Goal: Task Accomplishment & Management: Complete application form

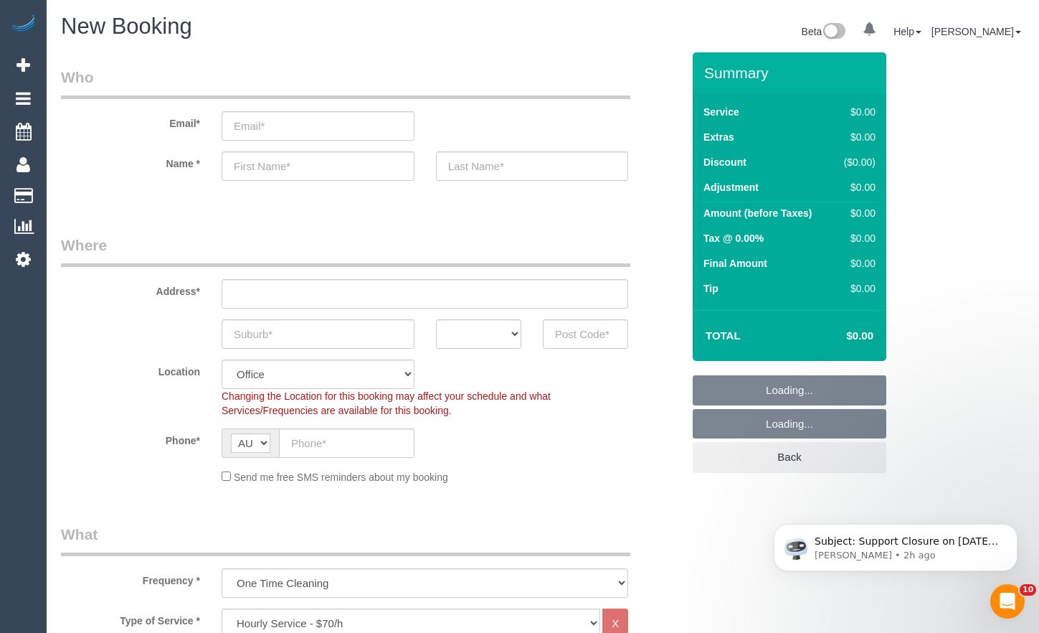
select select "object:3662"
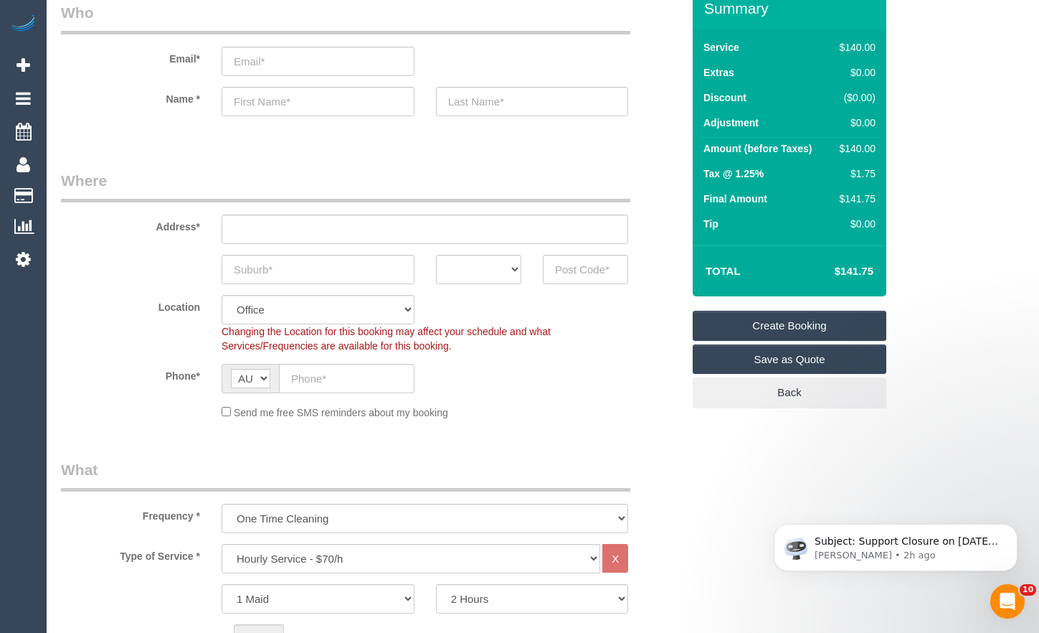
scroll to position [215, 0]
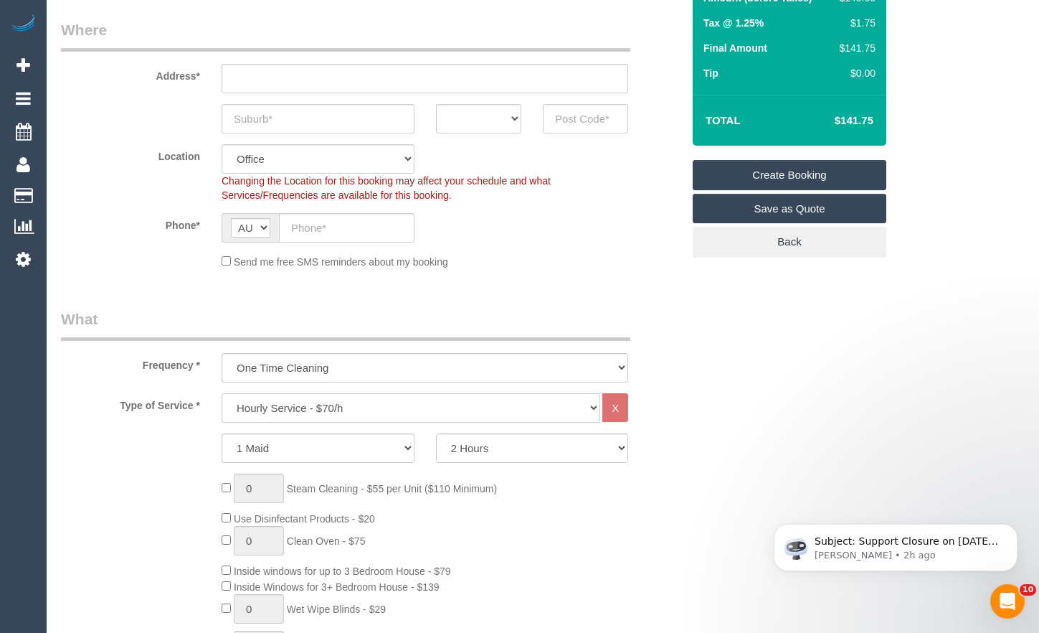
drag, startPoint x: 395, startPoint y: 417, endPoint x: 446, endPoint y: 421, distance: 51.1
click at [395, 417] on select "Hourly Service - $70/h Hourly Service - $65/h Hourly Service - $60/h Hourly Ser…" at bounding box center [411, 407] width 379 height 29
click at [222, 393] on select "Hourly Service - $70/h Hourly Service - $65/h Hourly Service - $60/h Hourly Ser…" at bounding box center [411, 407] width 379 height 29
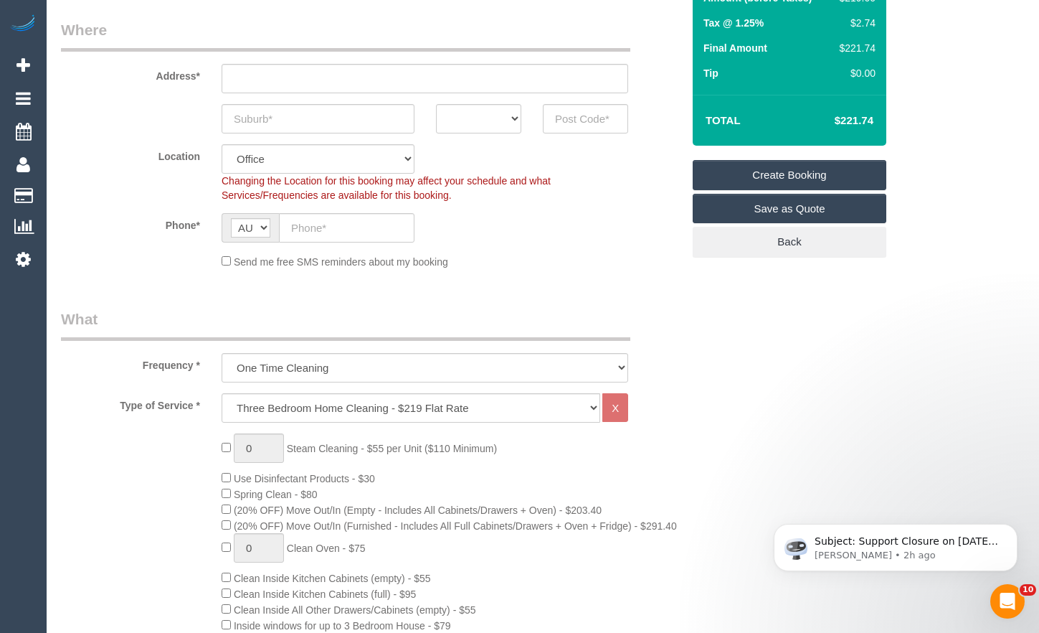
click at [457, 365] on select "One Time Cleaning Weekly - 10% Off - 10.00% (0% for the First Booking) Fortnigh…" at bounding box center [425, 367] width 407 height 29
drag, startPoint x: 488, startPoint y: 399, endPoint x: 493, endPoint y: 406, distance: 8.2
click at [488, 399] on select "Hourly Service - $70/h Hourly Service - $65/h Hourly Service - $60/h Hourly Ser…" at bounding box center [411, 407] width 379 height 29
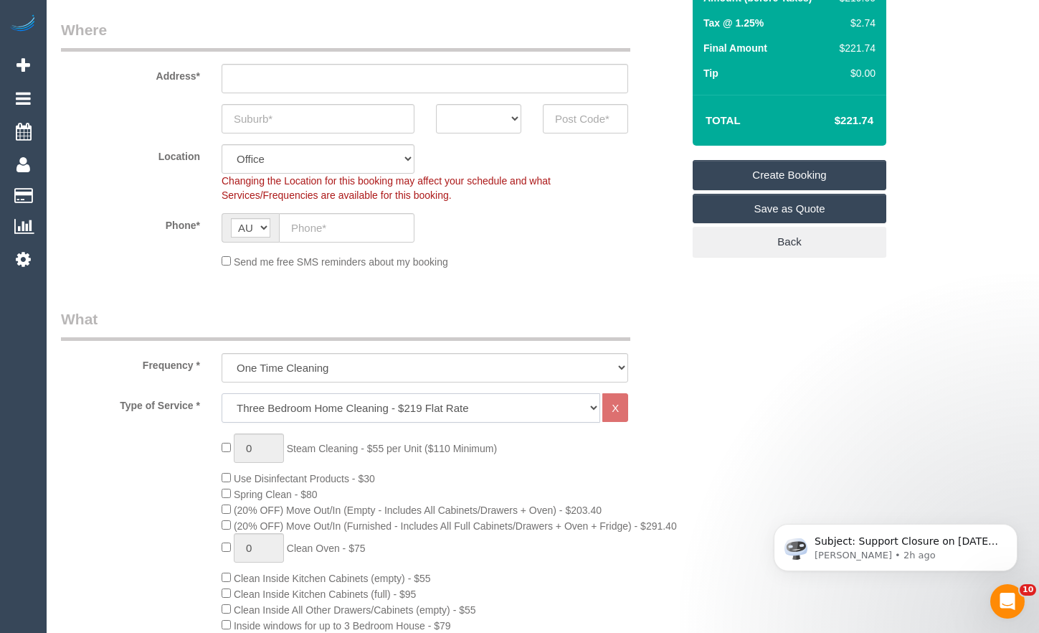
select select "209"
click at [222, 393] on select "Hourly Service - $70/h Hourly Service - $65/h Hourly Service - $60/h Hourly Ser…" at bounding box center [411, 407] width 379 height 29
select select "1"
select select "120"
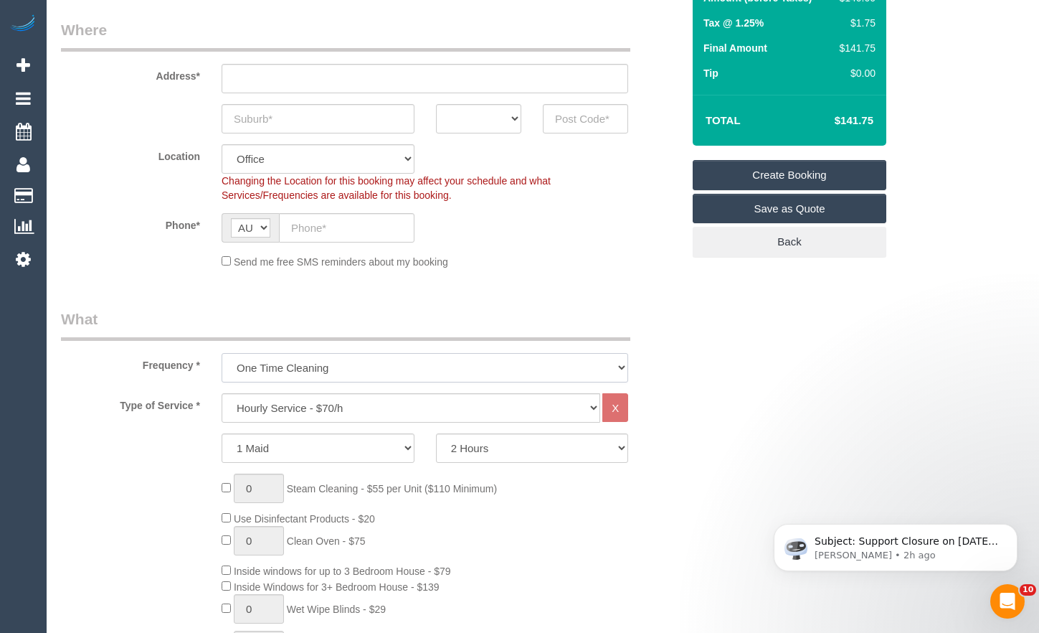
click at [509, 366] on select "One Time Cleaning Weekly - 10% Off - 10.00% (0% for the First Booking) Fortnigh…" at bounding box center [425, 367] width 407 height 29
select select "object:3664"
click at [222, 353] on select "One Time Cleaning Weekly - 10% Off - 10.00% (0% for the First Booking) Fortnigh…" at bounding box center [425, 367] width 407 height 29
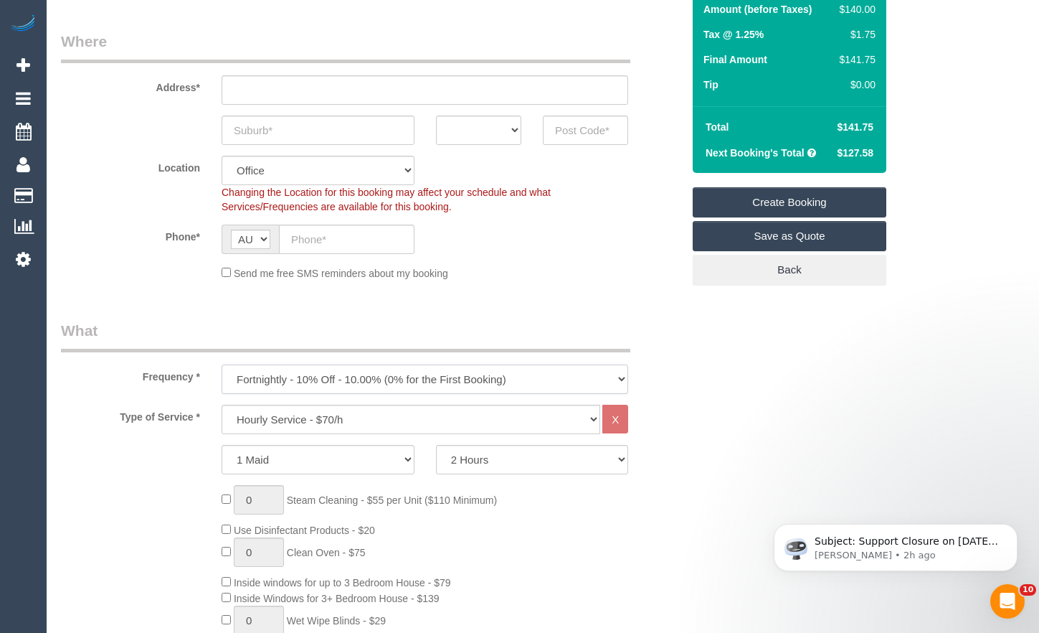
scroll to position [143, 0]
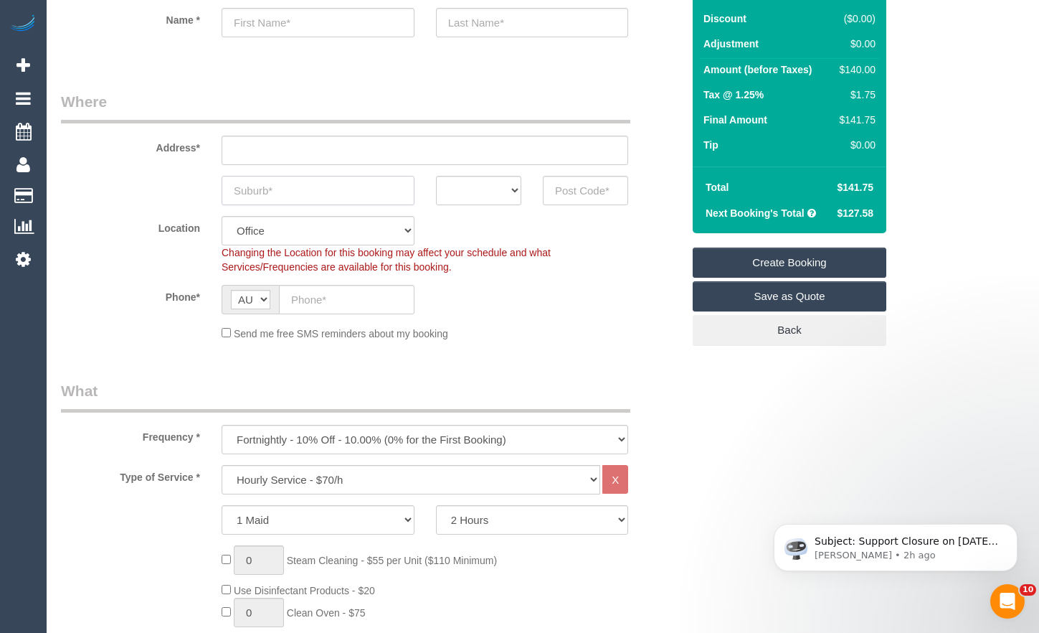
click at [363, 199] on input "text" at bounding box center [318, 190] width 193 height 29
click at [382, 194] on input "text" at bounding box center [318, 190] width 193 height 29
drag, startPoint x: 300, startPoint y: 186, endPoint x: 212, endPoint y: 197, distance: 88.2
click at [212, 197] on div "[GEOGRAPHIC_DATA]" at bounding box center [318, 190] width 214 height 29
type input "[GEOGRAPHIC_DATA]"
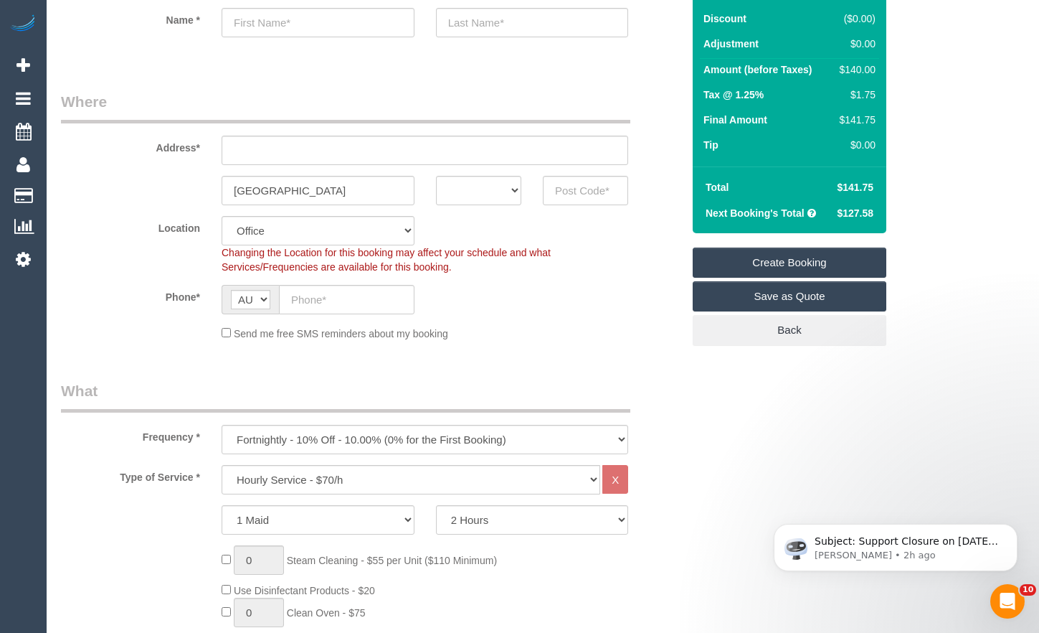
click at [345, 170] on sui-booking-address "Address* [GEOGRAPHIC_DATA] ACT [GEOGRAPHIC_DATA] NT [GEOGRAPHIC_DATA] SA TAS [G…" at bounding box center [371, 148] width 621 height 114
click at [351, 147] on input "text" at bounding box center [425, 150] width 407 height 29
drag, startPoint x: 252, startPoint y: 156, endPoint x: 262, endPoint y: 157, distance: 9.4
click at [253, 156] on input "[STREET_ADDRESS]" at bounding box center [425, 150] width 407 height 29
drag, startPoint x: 184, startPoint y: 137, endPoint x: 201, endPoint y: 149, distance: 21.1
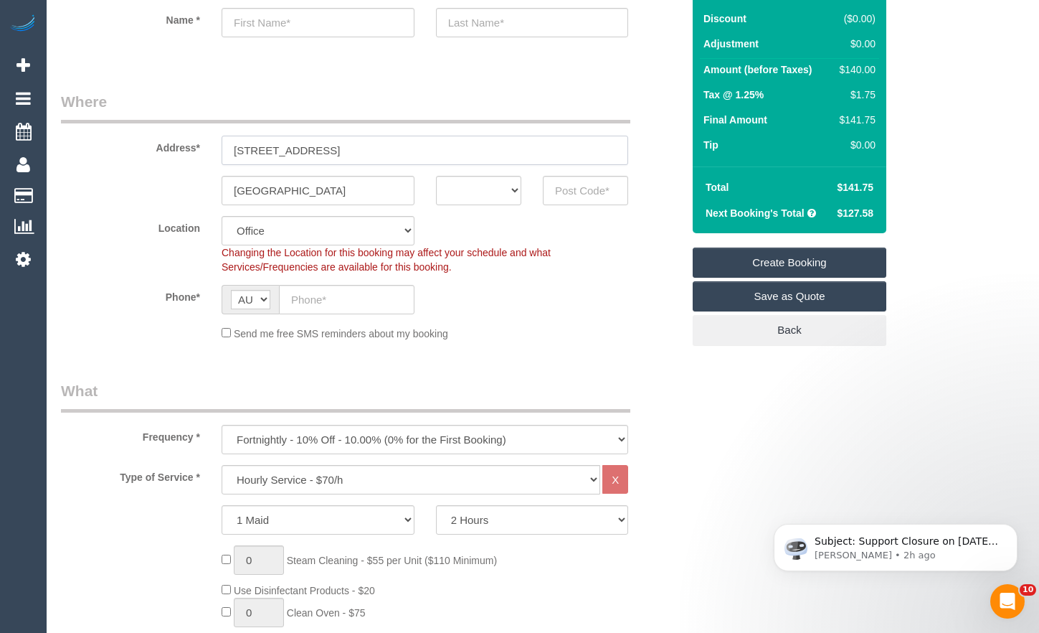
click at [184, 138] on div "Address* [STREET_ADDRESS]" at bounding box center [371, 128] width 643 height 74
type input "[STREET_ADDRESS]"
click at [576, 184] on input "text" at bounding box center [585, 190] width 85 height 29
type input "3183"
click at [454, 184] on select "ACT [GEOGRAPHIC_DATA] NT [GEOGRAPHIC_DATA] SA TAS [GEOGRAPHIC_DATA] [GEOGRAPHIC…" at bounding box center [478, 190] width 85 height 29
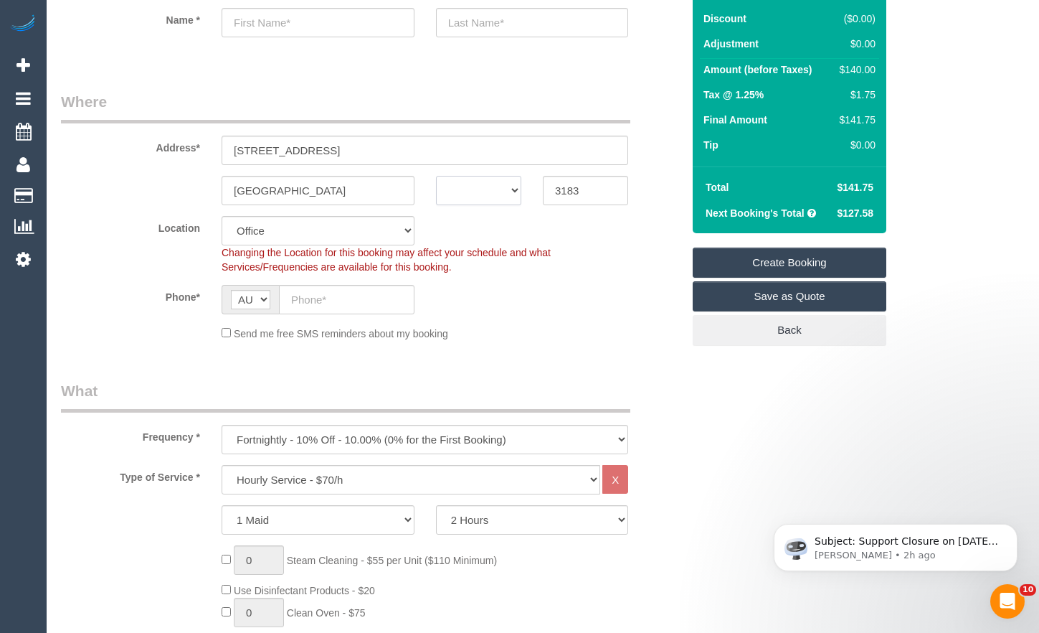
select select "TAS"
click at [436, 176] on select "ACT [GEOGRAPHIC_DATA] NT [GEOGRAPHIC_DATA] SA TAS [GEOGRAPHIC_DATA] [GEOGRAPHIC…" at bounding box center [478, 190] width 85 height 29
select select "55"
select select "object:3895"
click at [347, 295] on input "text" at bounding box center [347, 299] width 136 height 29
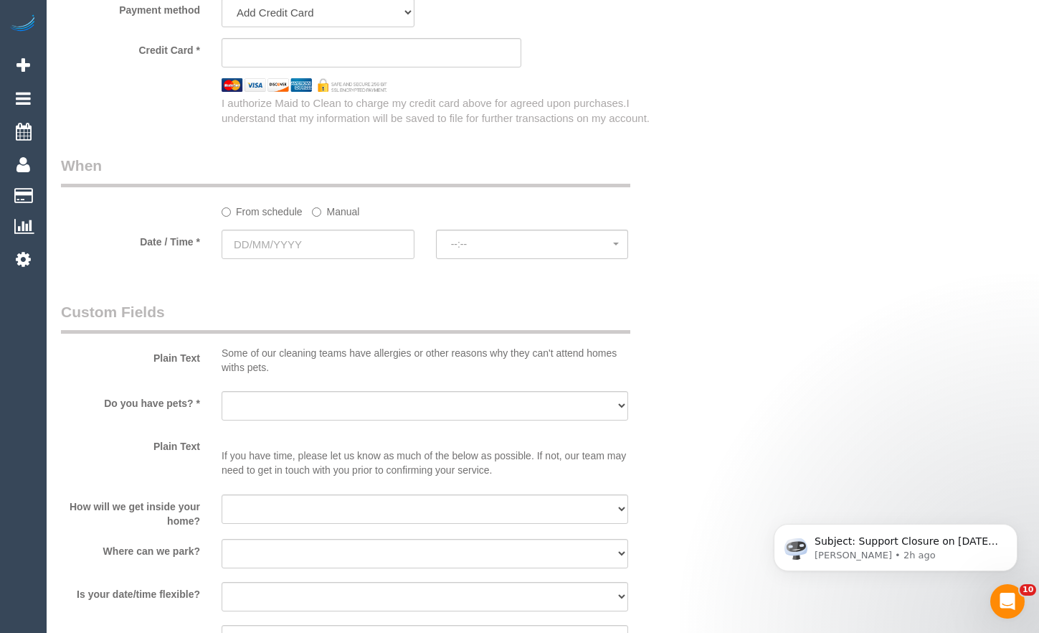
scroll to position [1578, 0]
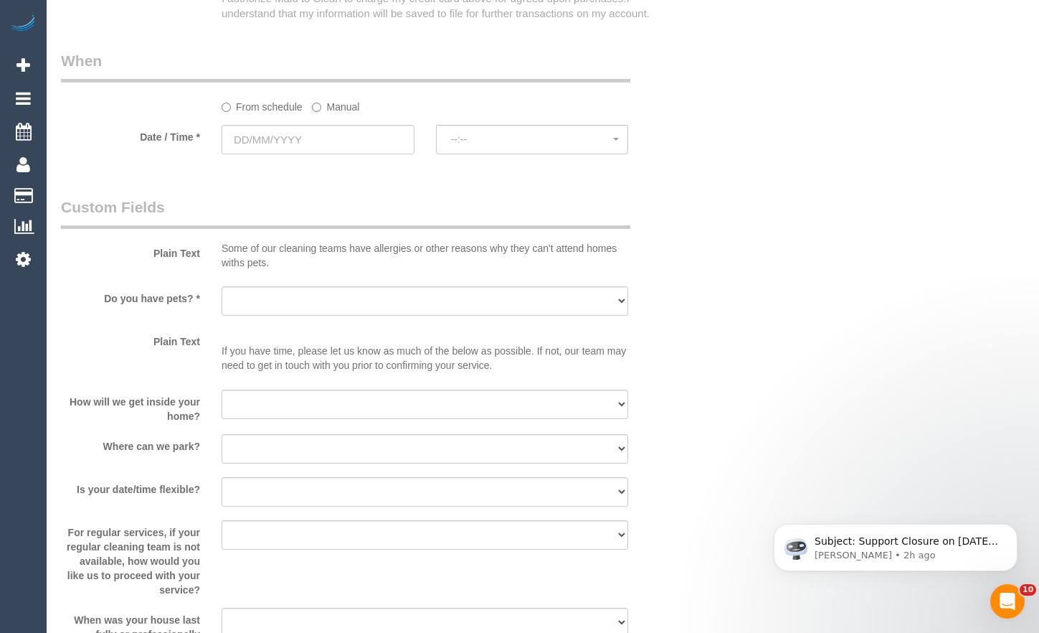
type input "0407 805 933"
drag, startPoint x: 290, startPoint y: 131, endPoint x: 321, endPoint y: 171, distance: 50.1
click at [290, 136] on input "text" at bounding box center [318, 139] width 193 height 29
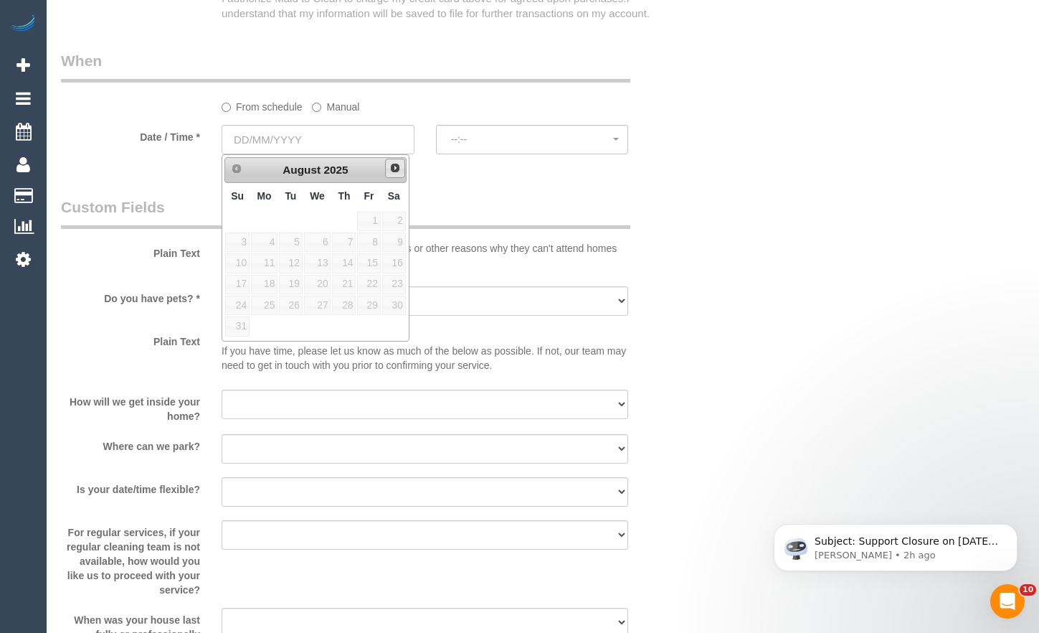
click at [391, 170] on span "Next" at bounding box center [394, 167] width 11 height 11
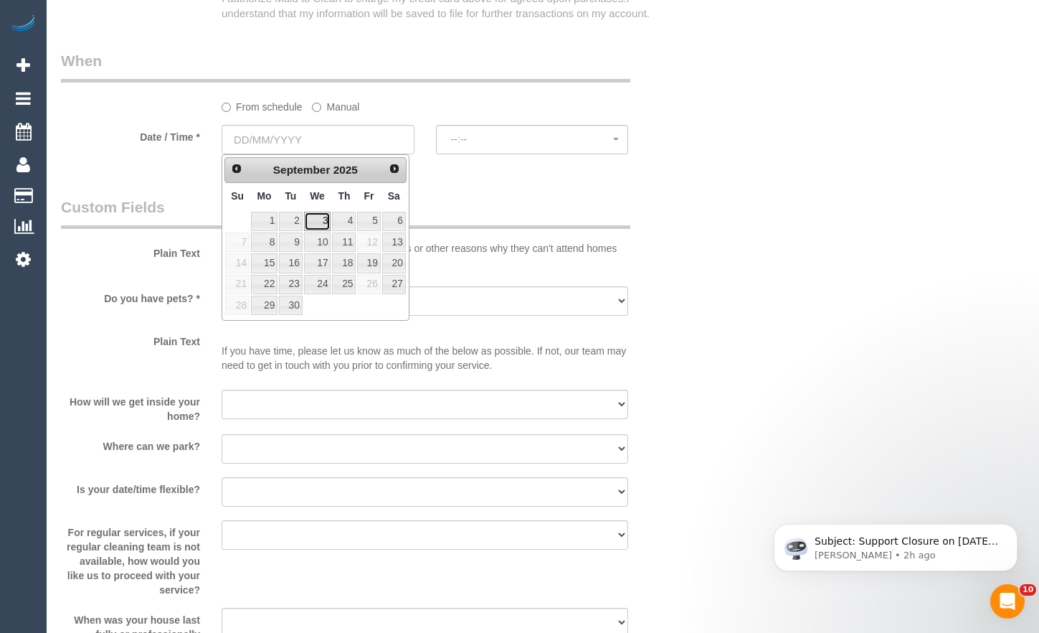
drag, startPoint x: 318, startPoint y: 221, endPoint x: 333, endPoint y: 222, distance: 15.1
click at [318, 222] on link "3" at bounding box center [317, 221] width 27 height 19
type input "[DATE]"
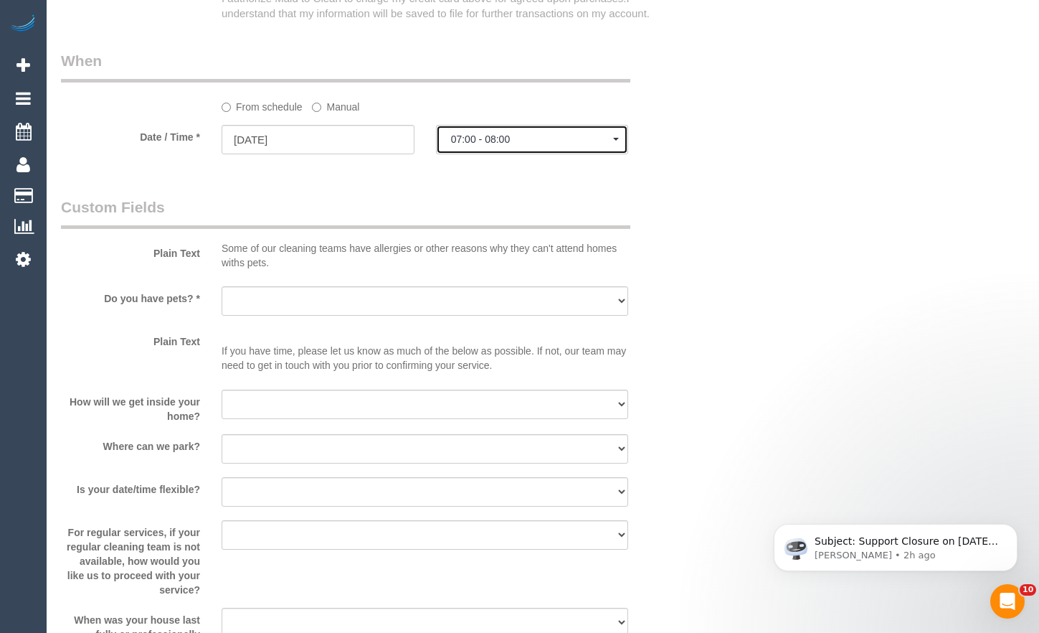
click at [493, 142] on span "07:00 - 08:00" at bounding box center [532, 138] width 163 height 11
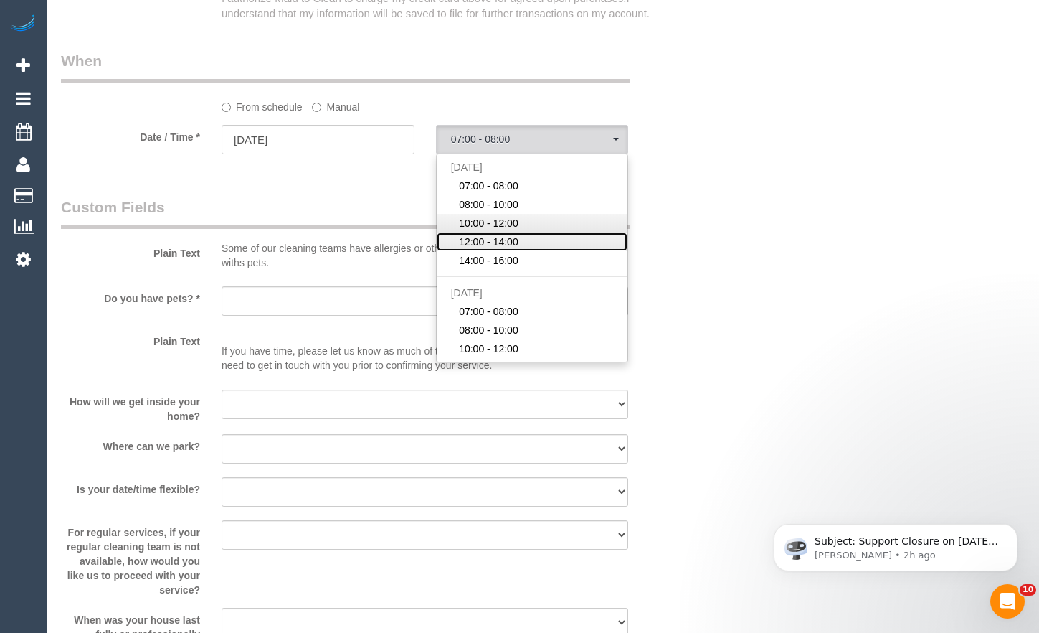
click at [492, 231] on ul "[DATE] 07:00 - 08:00 08:00 - 10:00 10:00 - 12:00 12:00 - 14:00 14:00 - 16:00 [D…" at bounding box center [532, 258] width 191 height 200
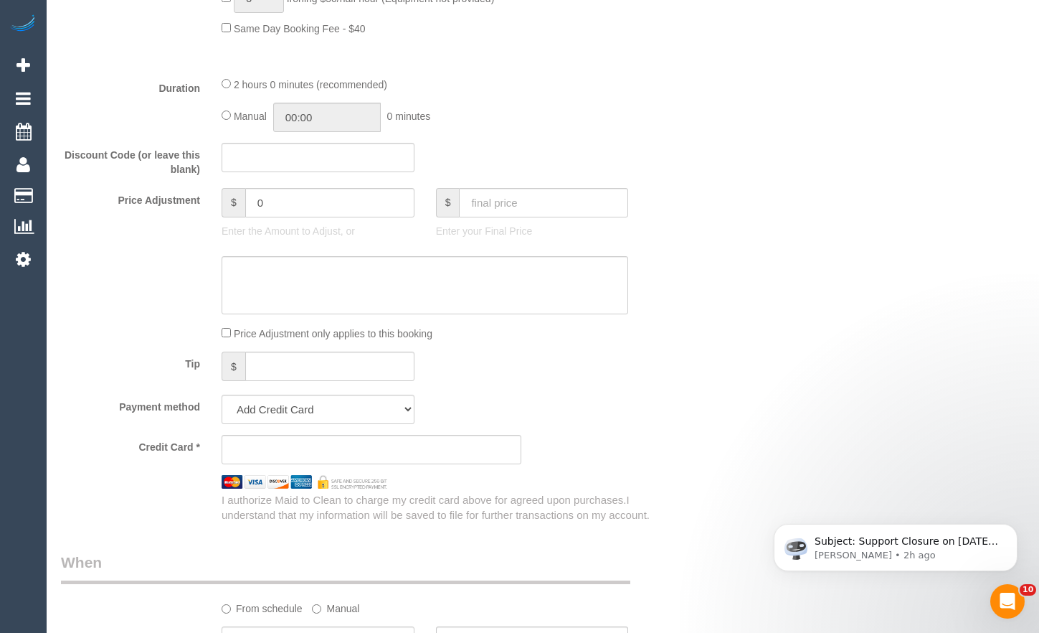
scroll to position [1434, 0]
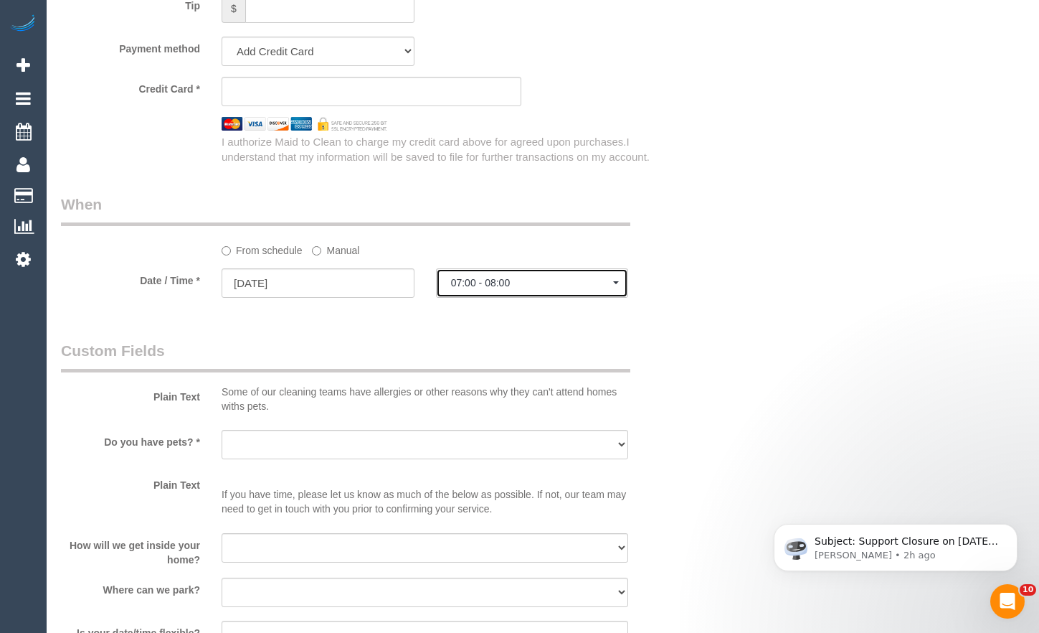
click at [532, 280] on span "07:00 - 08:00" at bounding box center [532, 282] width 163 height 11
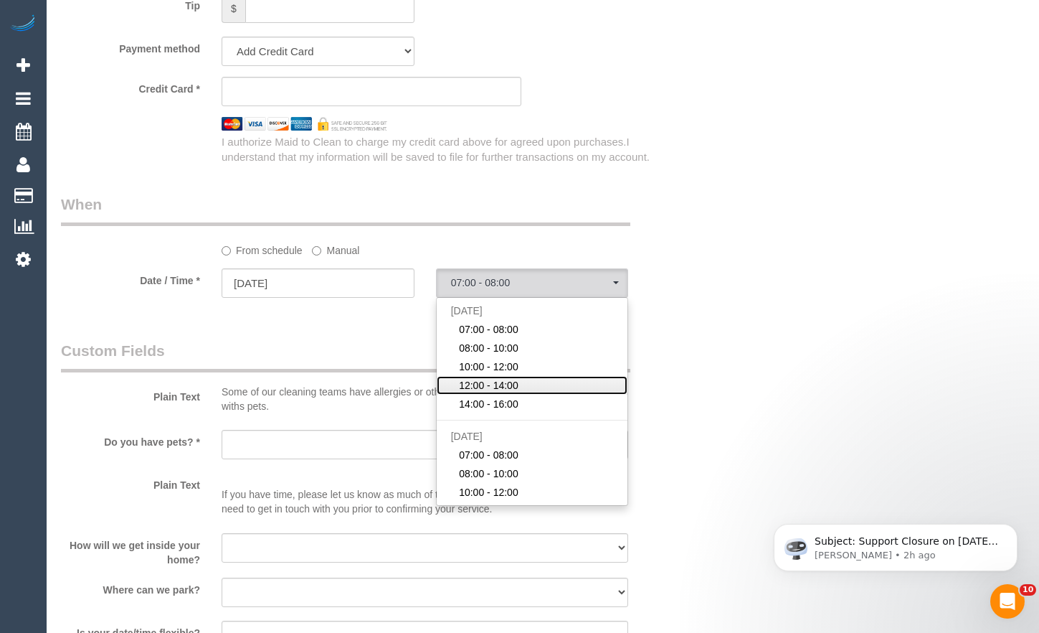
click at [495, 376] on link "12:00 - 14:00" at bounding box center [532, 385] width 191 height 19
select select "spot28"
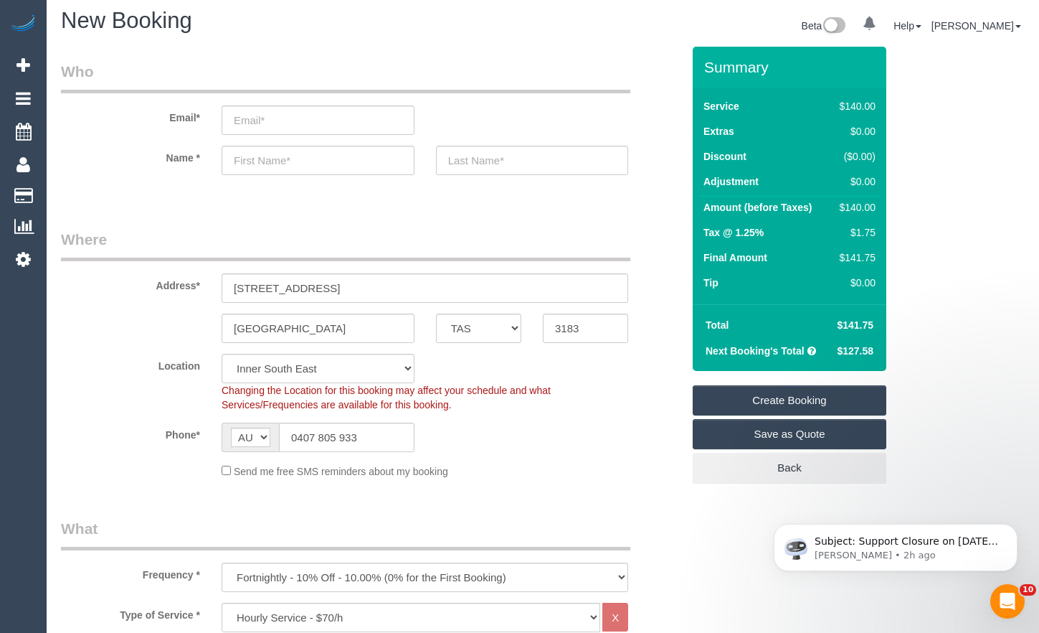
scroll to position [0, 0]
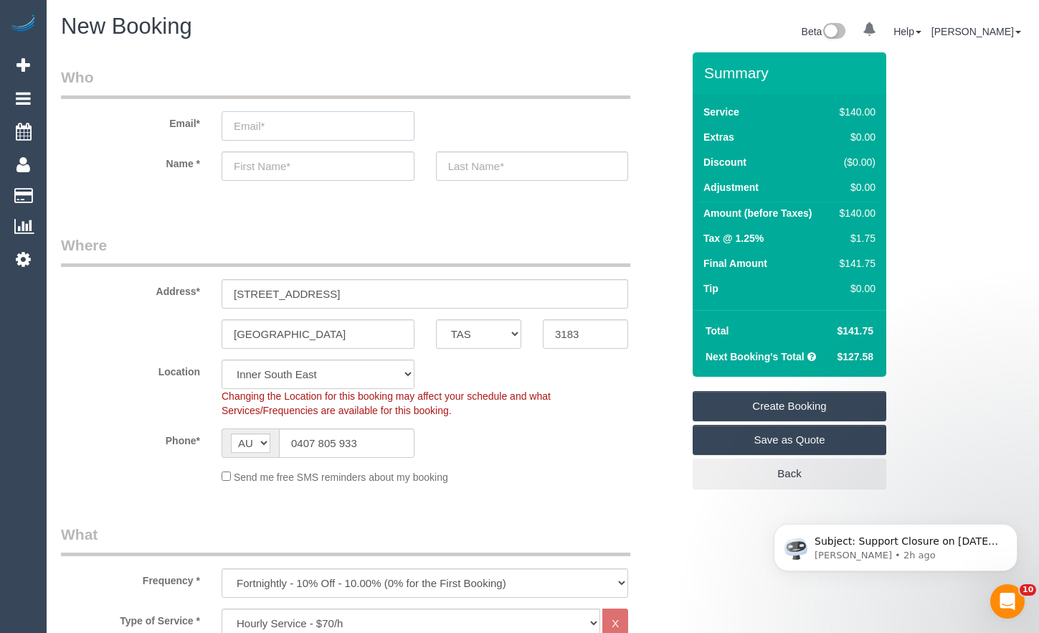
click at [326, 122] on input "email" at bounding box center [318, 125] width 193 height 29
type input "[EMAIL_ADDRESS][DOMAIN_NAME]"
click at [328, 171] on input "text" at bounding box center [318, 165] width 193 height 29
select select "spot49"
click at [243, 120] on input "[EMAIL_ADDRESS][DOMAIN_NAME]" at bounding box center [318, 125] width 193 height 29
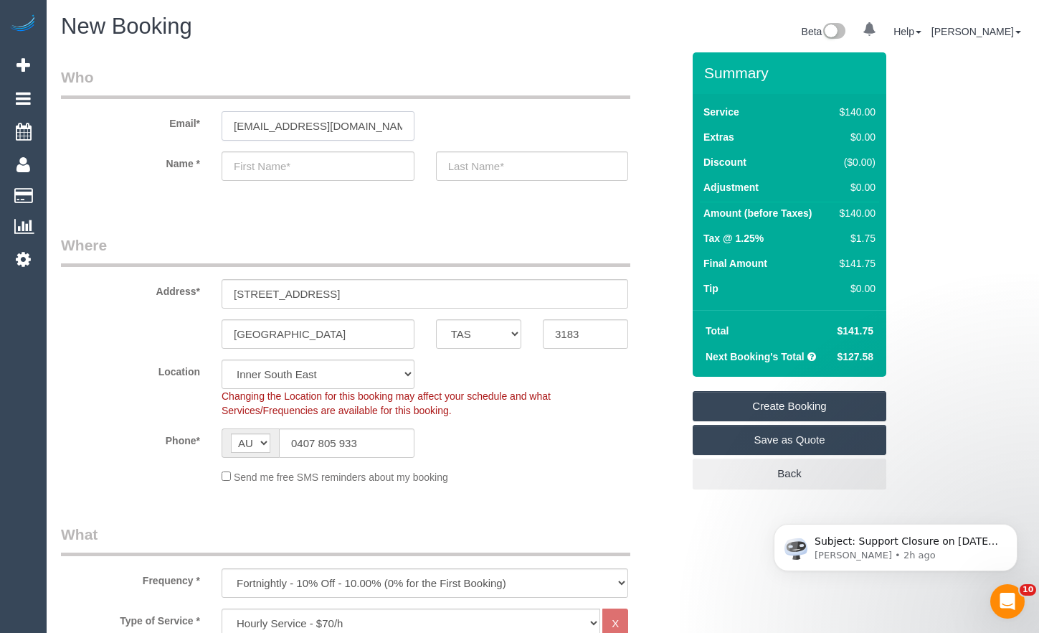
type input "[EMAIL_ADDRESS][DOMAIN_NAME]"
click at [290, 164] on input "text" at bounding box center [318, 165] width 193 height 29
select select "spot70"
type input "[PERSON_NAME]"
click at [538, 161] on input "text" at bounding box center [532, 165] width 193 height 29
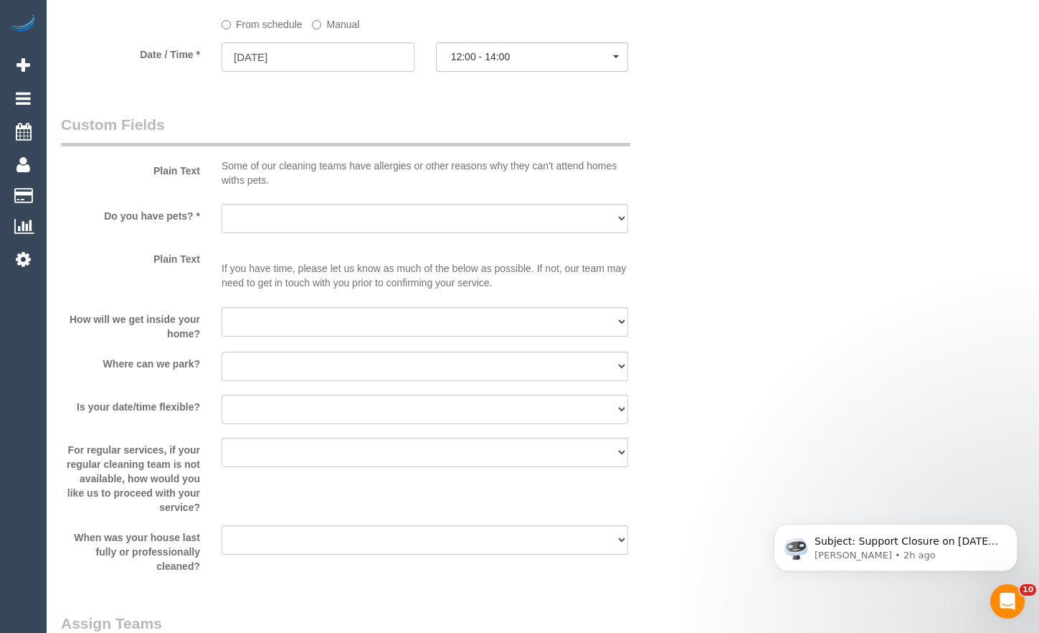
scroll to position [1721, 0]
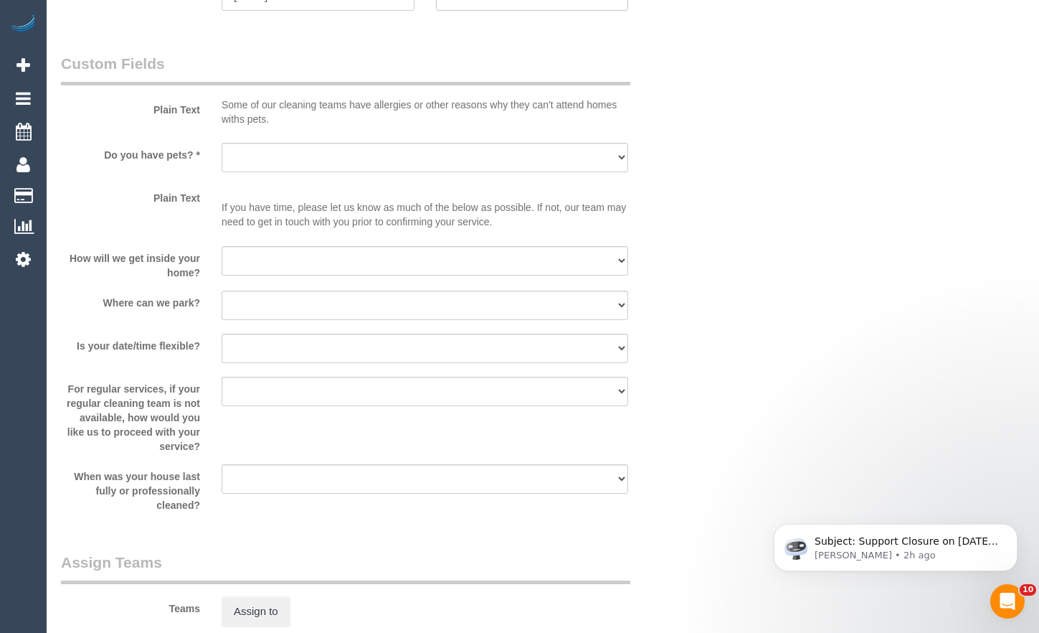
type input "[PERSON_NAME]"
click at [369, 159] on select "Yes - Cats Yes - Dogs No pets Yes - Dogs and Cats Yes - Other" at bounding box center [425, 157] width 407 height 29
click at [222, 143] on select "Yes - Cats Yes - Dogs No pets Yes - Dogs and Cats Yes - Other" at bounding box center [425, 157] width 407 height 29
click at [280, 155] on select "Yes - Cats Yes - Dogs No pets Yes - Dogs and Cats Yes - Other" at bounding box center [425, 157] width 407 height 29
select select "number:27"
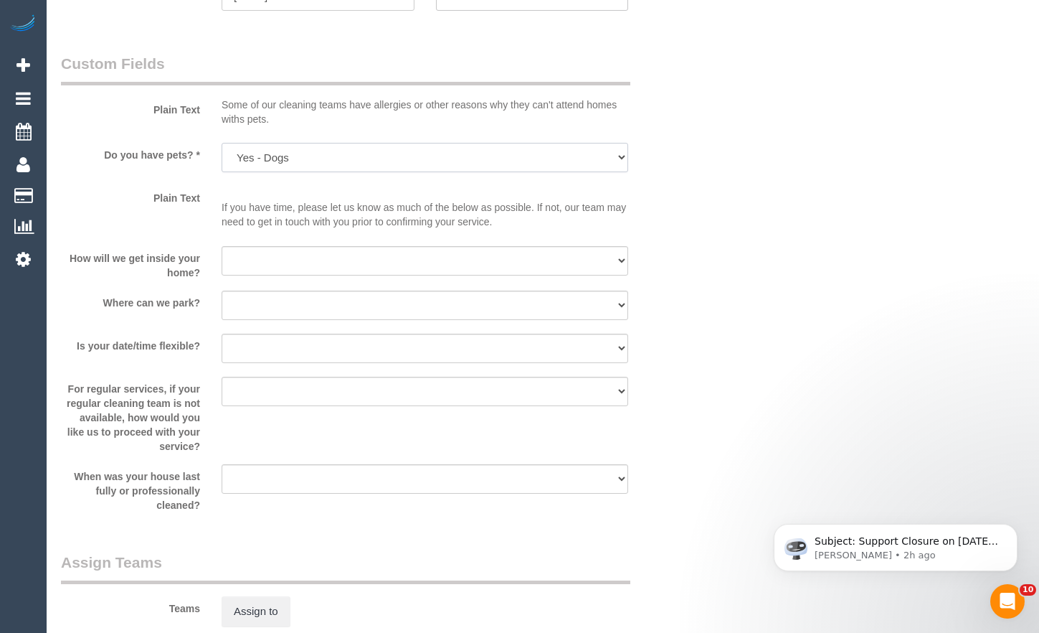
click at [222, 143] on select "Yes - Cats Yes - Dogs No pets Yes - Dogs and Cats Yes - Other" at bounding box center [425, 157] width 407 height 29
click at [337, 263] on select "I will be home Key will be left (please provide details below) Lock box/Access …" at bounding box center [425, 260] width 407 height 29
select select "number:14"
click at [222, 246] on select "I will be home Key will be left (please provide details below) Lock box/Access …" at bounding box center [425, 260] width 407 height 29
click at [301, 300] on select "I will provide parking on-site Free street parking Paid street parking (cost wi…" at bounding box center [425, 304] width 407 height 29
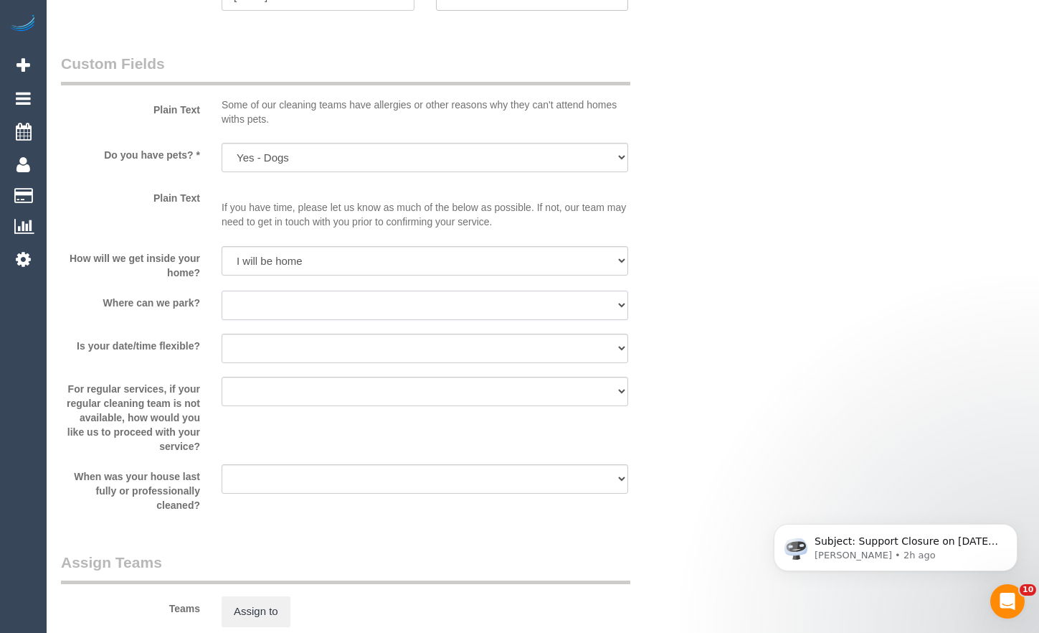
select select "number:19"
click at [222, 290] on select "I will provide parking on-site Free street parking Paid street parking (cost wi…" at bounding box center [425, 304] width 407 height 29
click at [350, 348] on select "Yes - date and time Yes - date but not time Yes - time but not date No - No fle…" at bounding box center [425, 347] width 407 height 29
click at [222, 333] on select "Yes - date and time Yes - date but not time Yes - time but not date No - No fle…" at bounding box center [425, 347] width 407 height 29
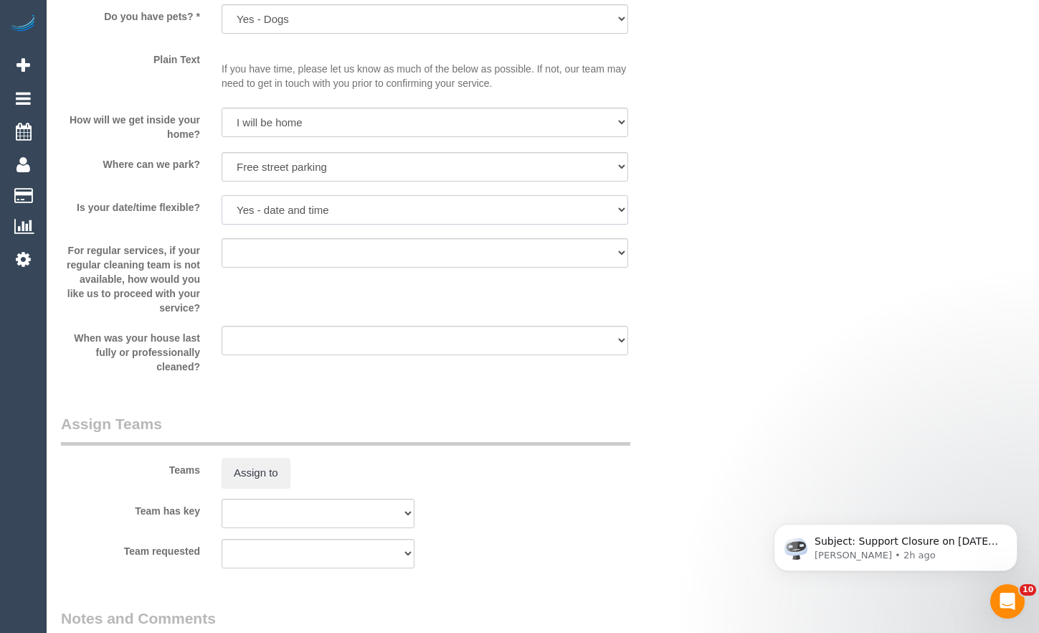
scroll to position [1865, 0]
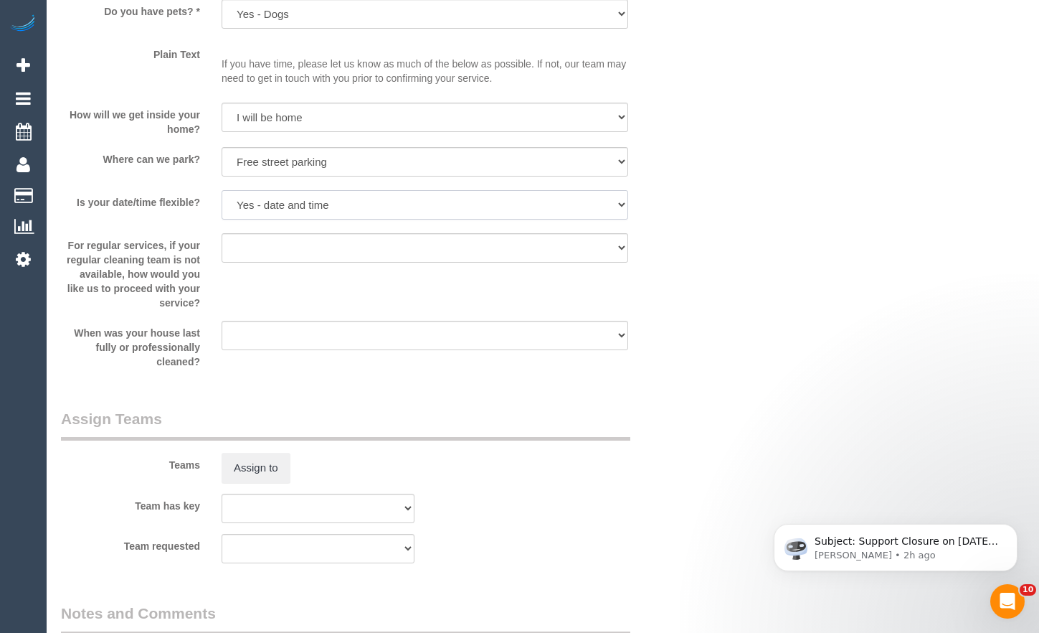
click at [374, 199] on select "Yes - date and time Yes - date but not time Yes - time but not date No - No fle…" at bounding box center [425, 204] width 407 height 29
select select "number:36"
click at [222, 190] on select "Yes - date and time Yes - date but not time Yes - time but not date No - No fle…" at bounding box center [425, 204] width 407 height 29
click at [314, 252] on select "Arrange a cleaner to cover and do not bother you Arrange a cleaner to cover and…" at bounding box center [425, 247] width 407 height 29
select select "number:33"
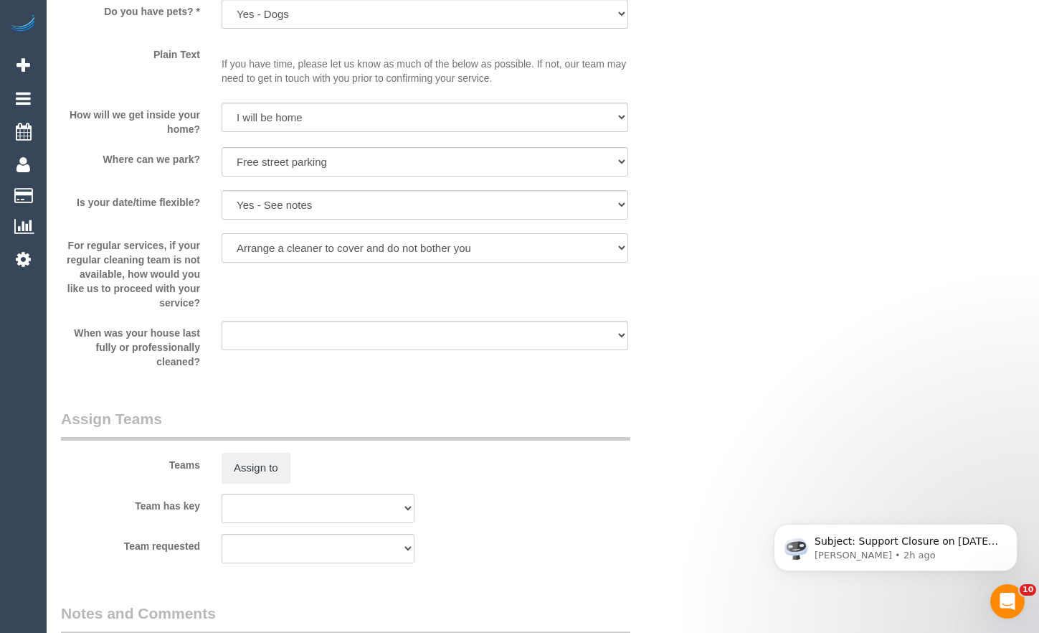
click at [222, 233] on select "Arrange a cleaner to cover and do not bother you Arrange a cleaner to cover and…" at bounding box center [425, 247] width 407 height 29
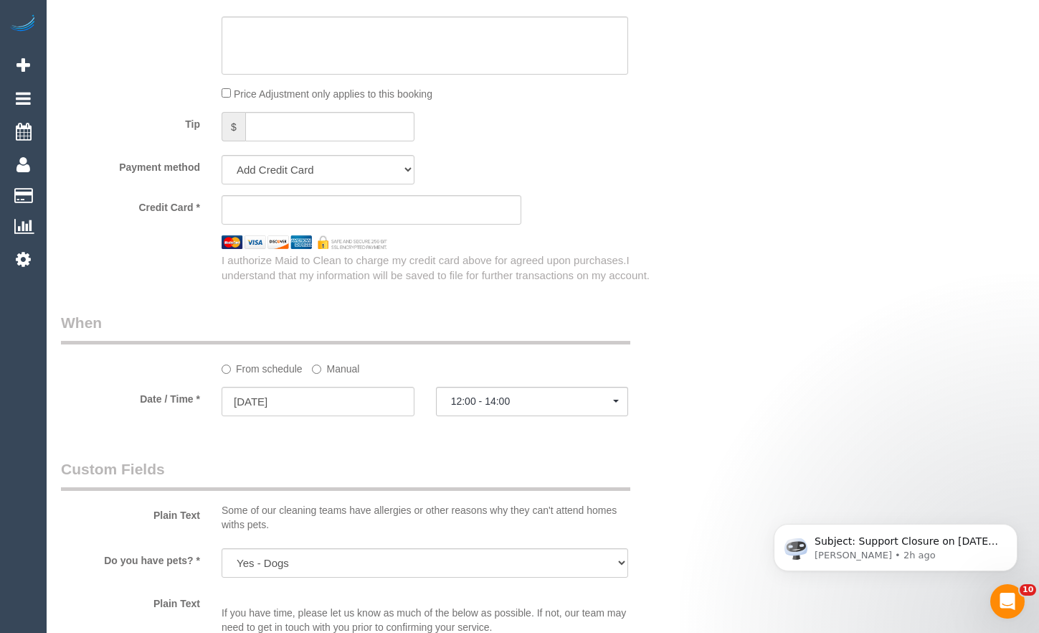
scroll to position [1307, 0]
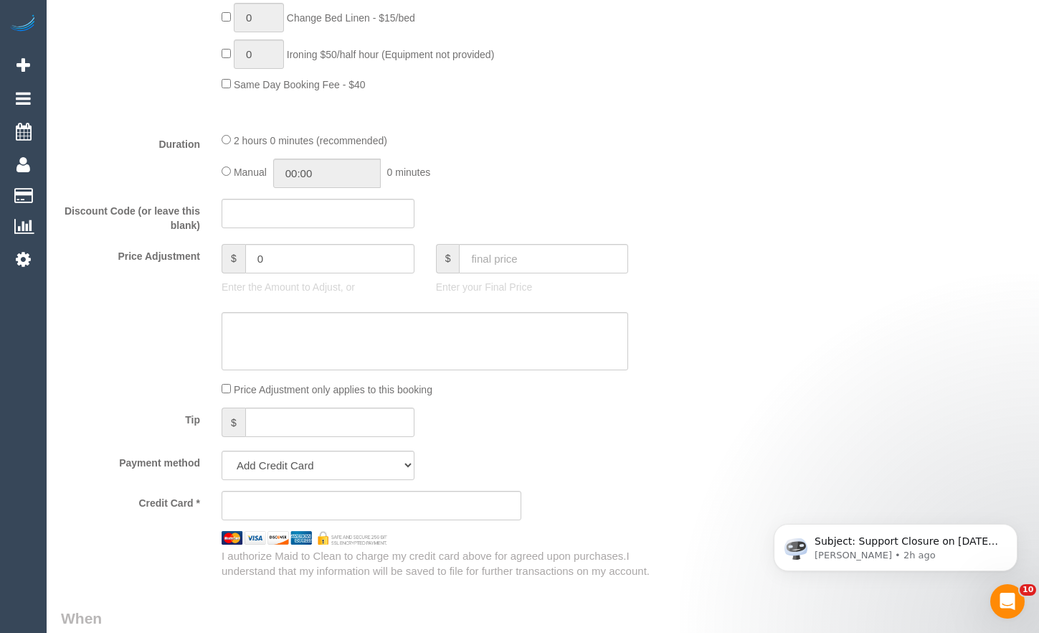
click at [704, 412] on div "Who Email* [EMAIL_ADDRESS][DOMAIN_NAME] Name * [PERSON_NAME] Where Address* [ST…" at bounding box center [543, 345] width 964 height 2627
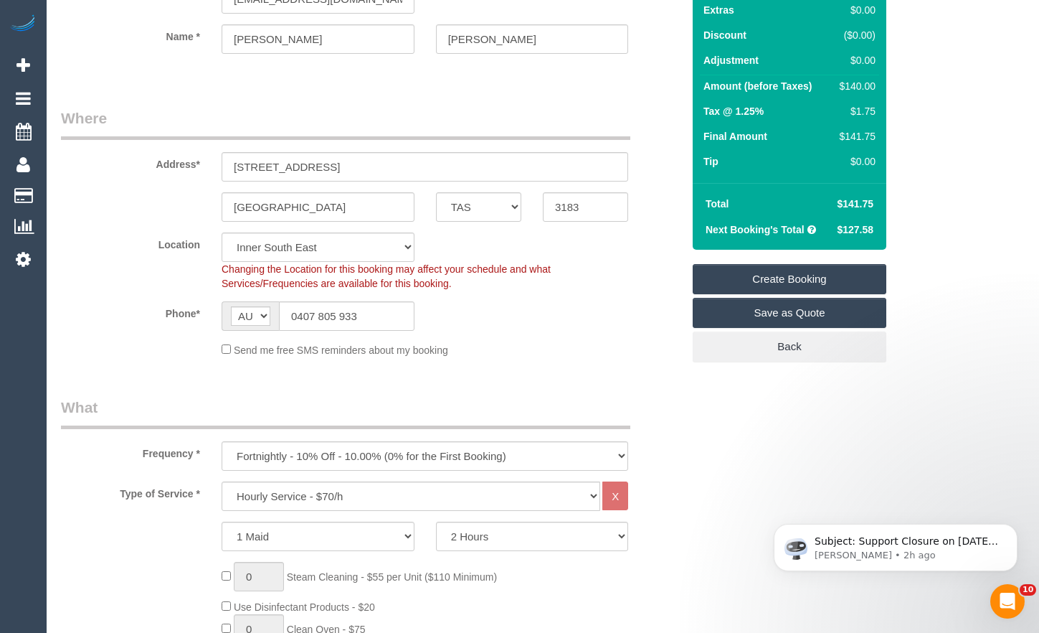
scroll to position [88, 0]
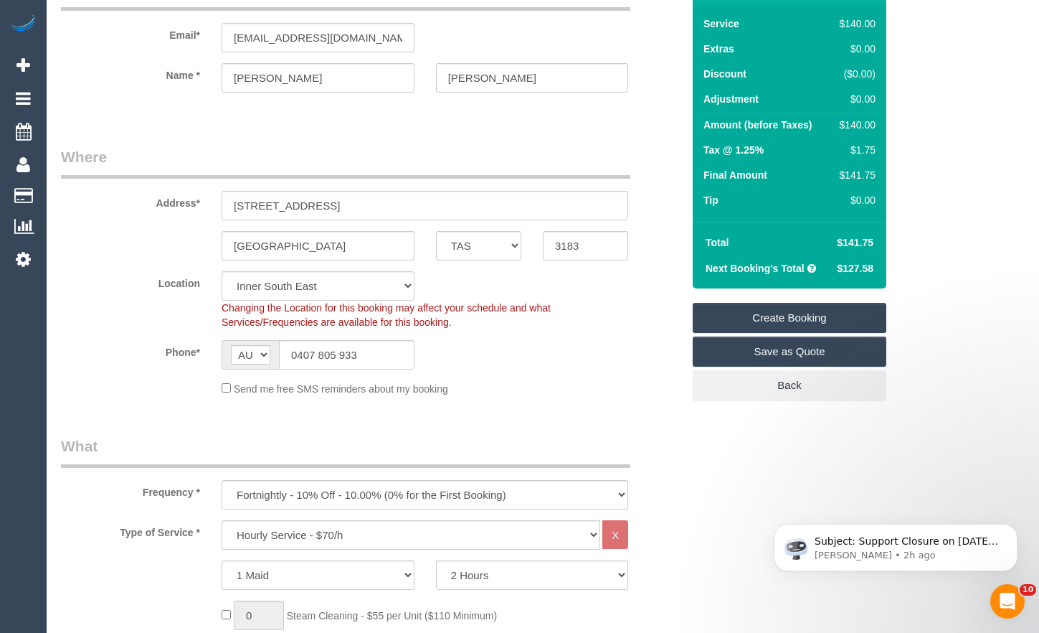
click at [780, 317] on link "Create Booking" at bounding box center [790, 318] width 194 height 30
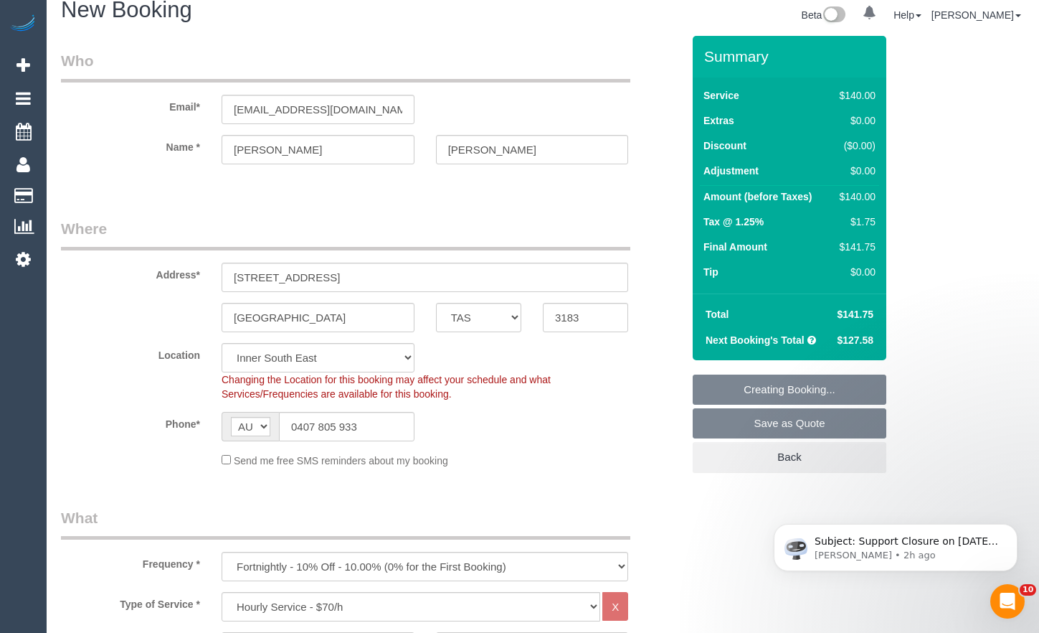
scroll to position [0, 0]
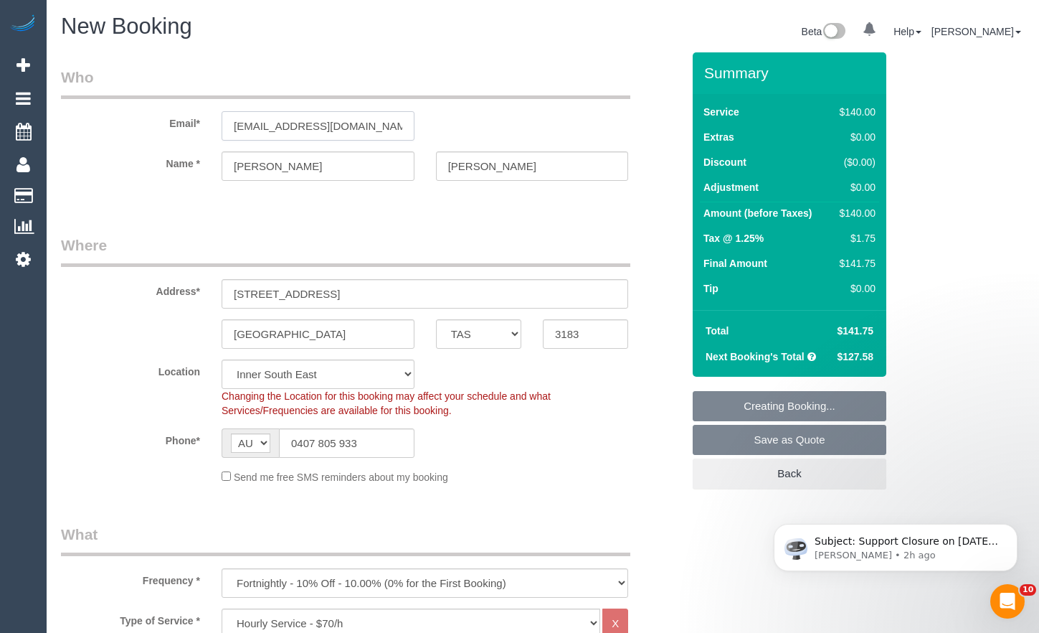
drag, startPoint x: 356, startPoint y: 128, endPoint x: 162, endPoint y: 155, distance: 195.5
click at [99, 115] on div "Email* [EMAIL_ADDRESS][DOMAIN_NAME]" at bounding box center [371, 104] width 643 height 74
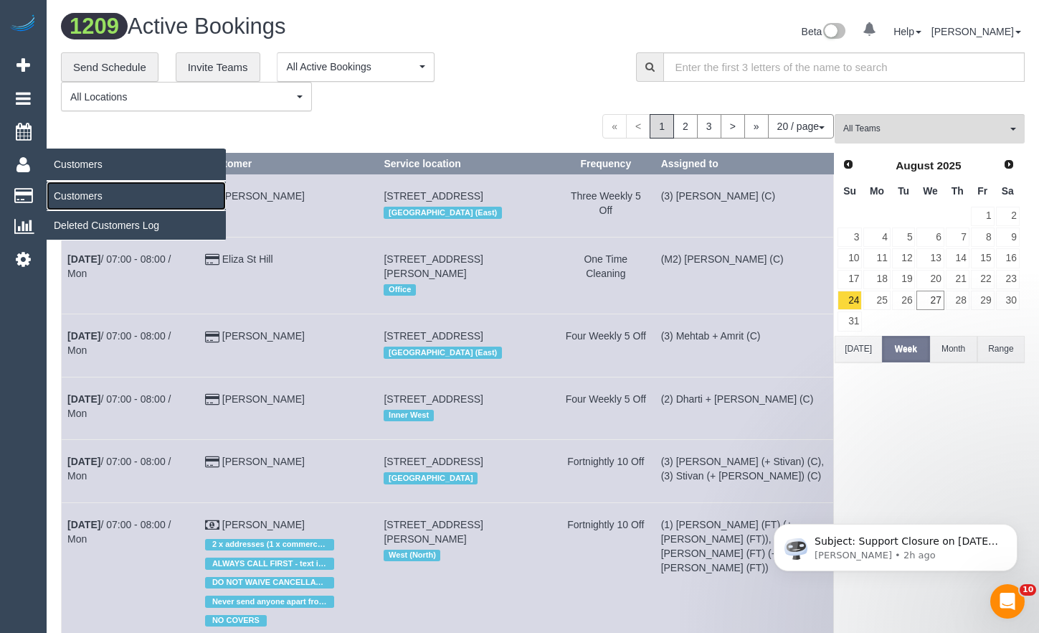
click at [75, 199] on link "Customers" at bounding box center [136, 195] width 179 height 29
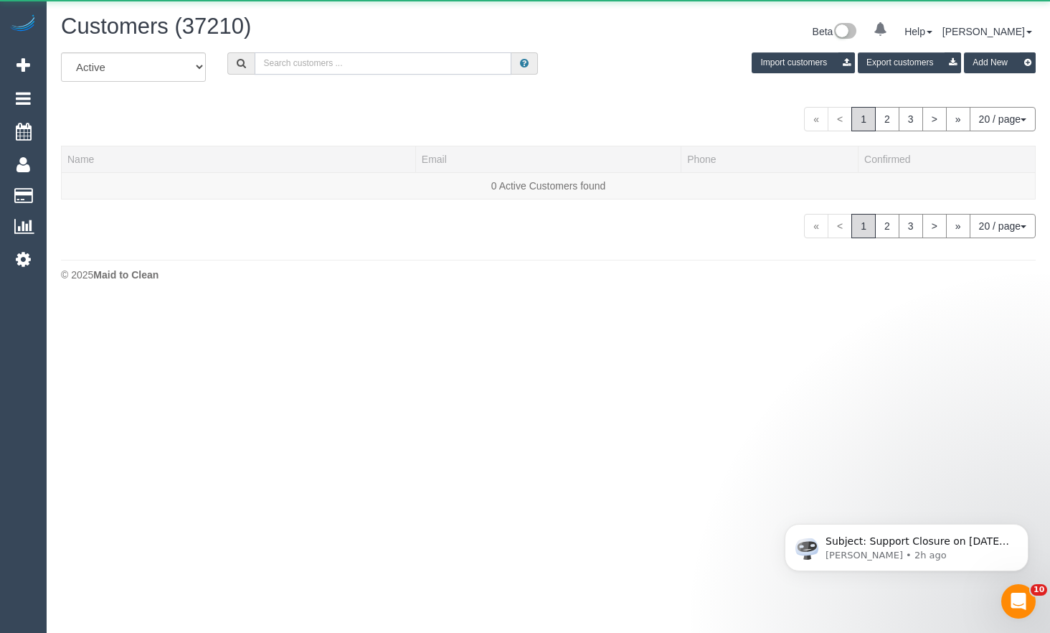
click at [368, 69] on input "text" at bounding box center [383, 63] width 257 height 22
paste input "[EMAIL_ADDRESS][DOMAIN_NAME]"
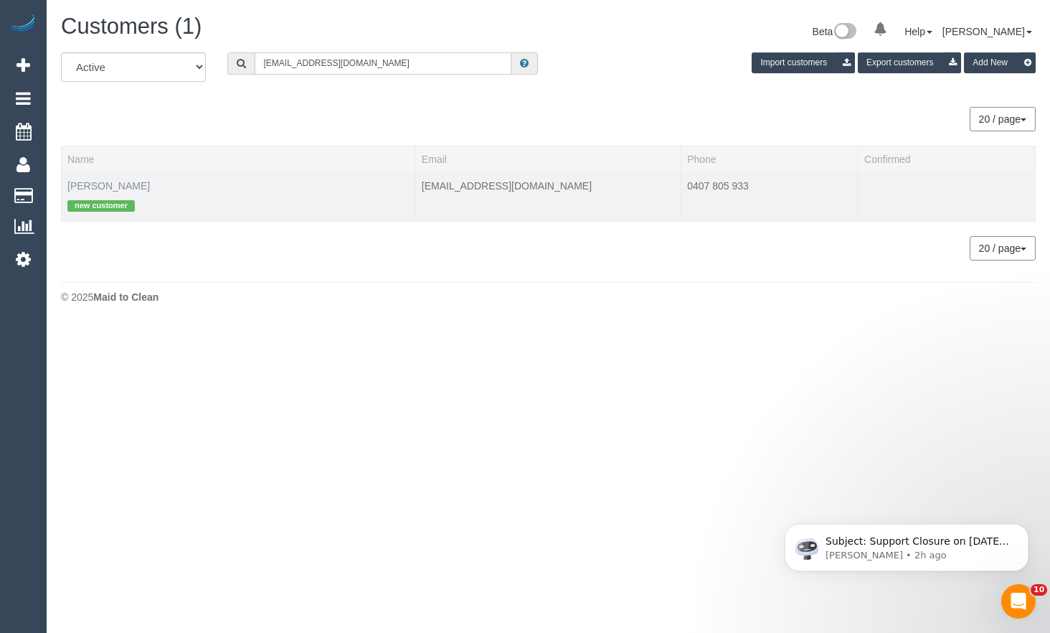
type input "[EMAIL_ADDRESS][DOMAIN_NAME]"
click at [102, 189] on link "[PERSON_NAME]" at bounding box center [108, 185] width 82 height 11
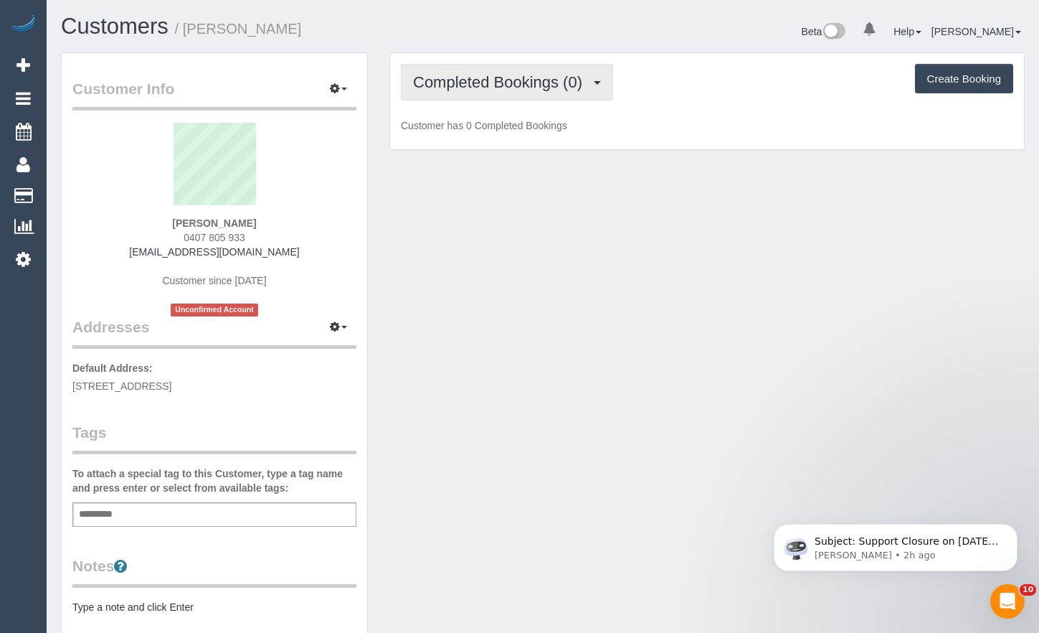
click at [503, 85] on span "Completed Bookings (0)" at bounding box center [501, 82] width 176 height 18
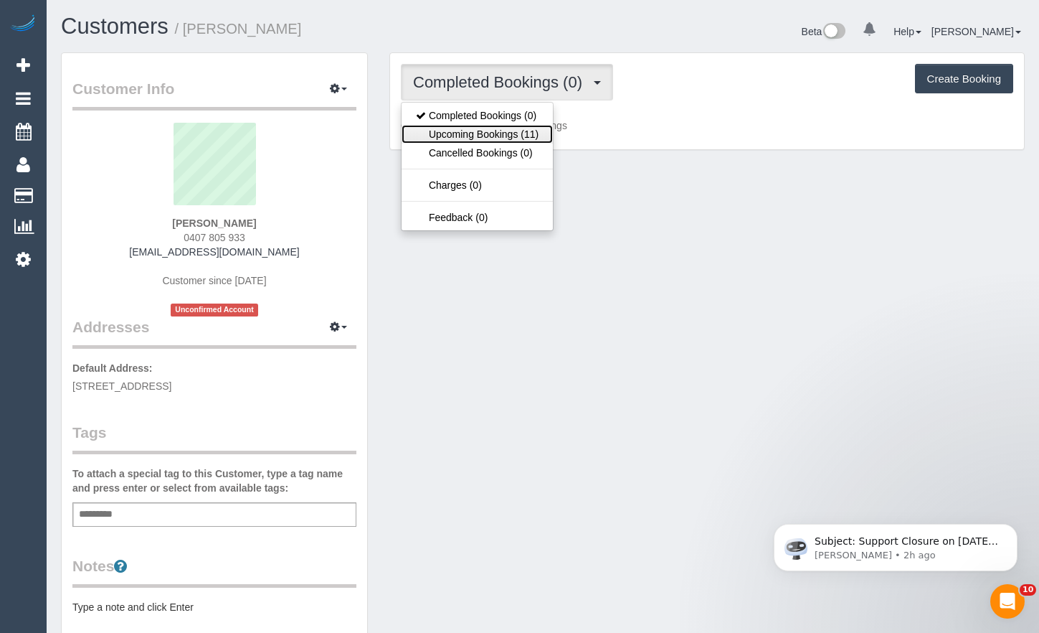
click at [509, 135] on link "Upcoming Bookings (11)" at bounding box center [477, 134] width 151 height 19
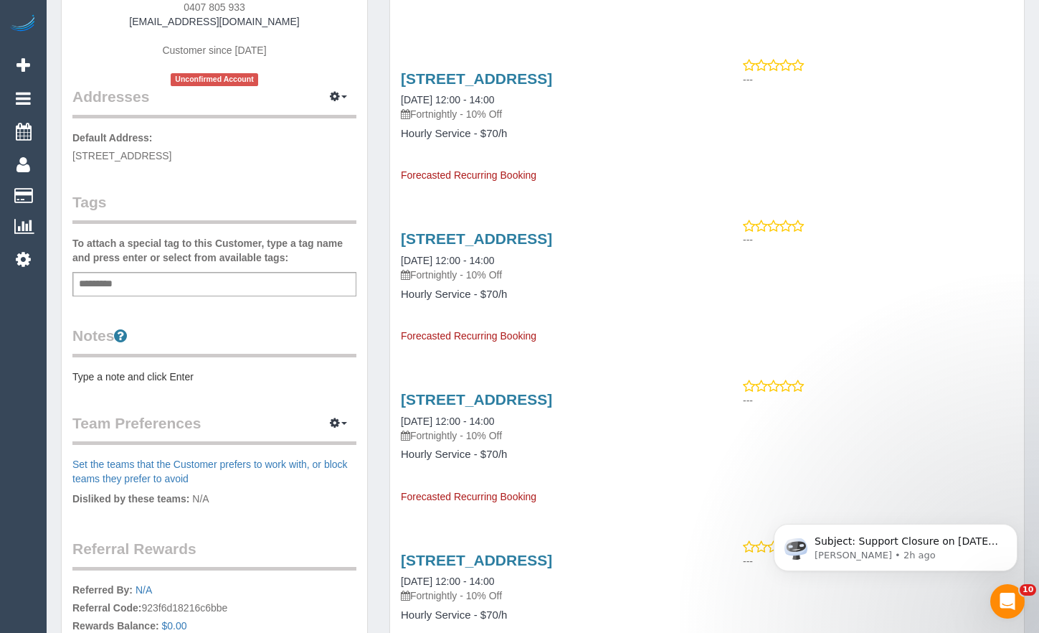
scroll to position [287, 0]
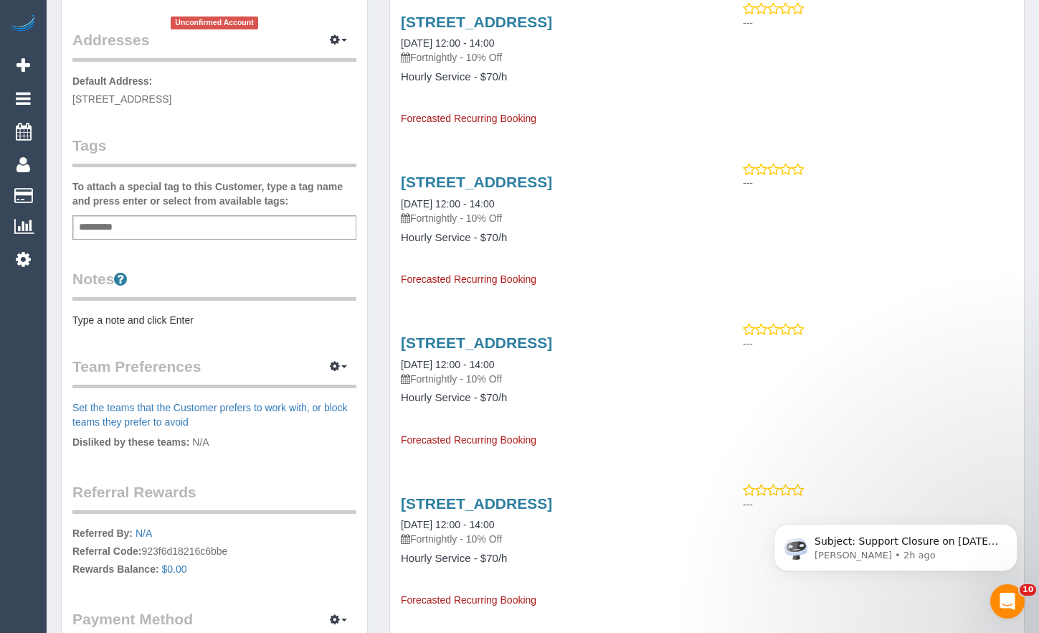
click at [199, 318] on pre "Type a note and click Enter" at bounding box center [214, 320] width 284 height 14
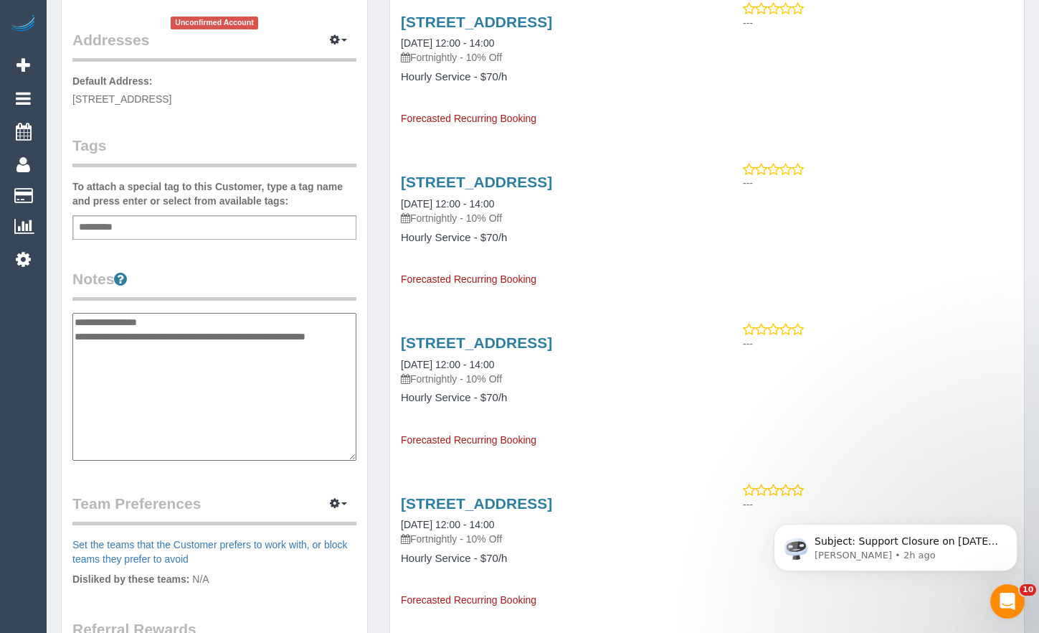
type textarea "**********"
click at [318, 261] on div "Customer Info Edit Contact Info Send Message Email Preferences Special Sales Ta…" at bounding box center [215, 307] width 306 height 1082
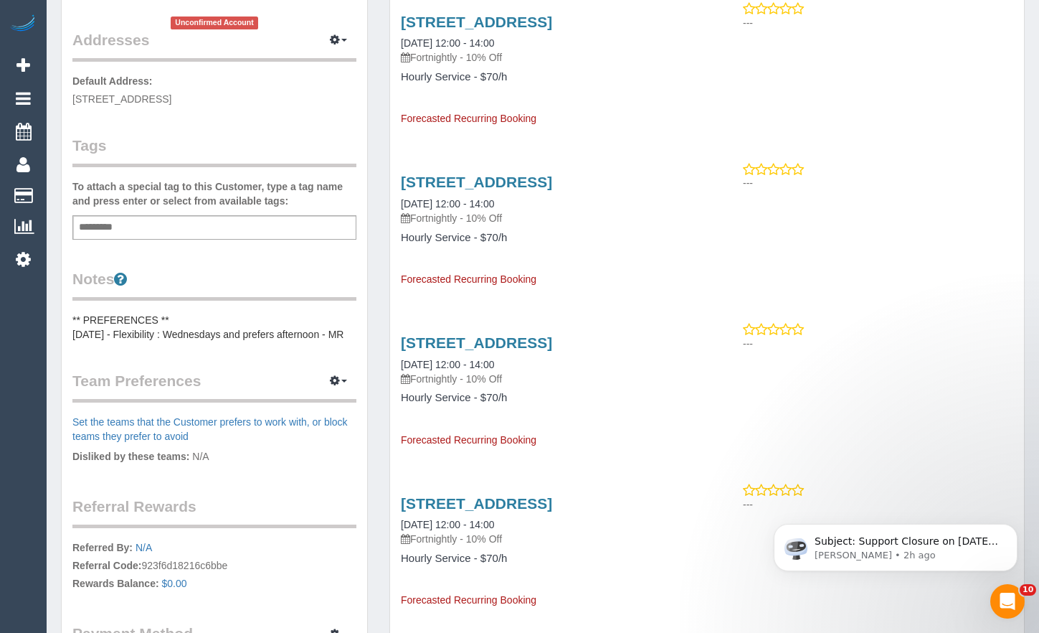
click at [364, 587] on div "Customer Info Edit Contact Info Send Message Email Preferences Special Sales Ta…" at bounding box center [215, 246] width 306 height 960
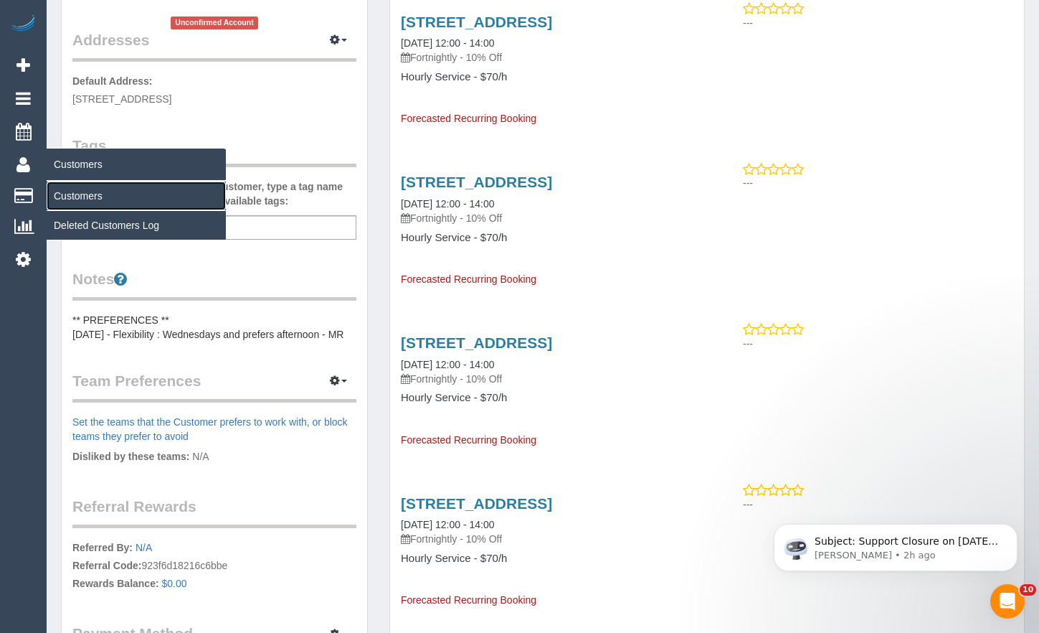
click at [58, 184] on link "Customers" at bounding box center [136, 195] width 179 height 29
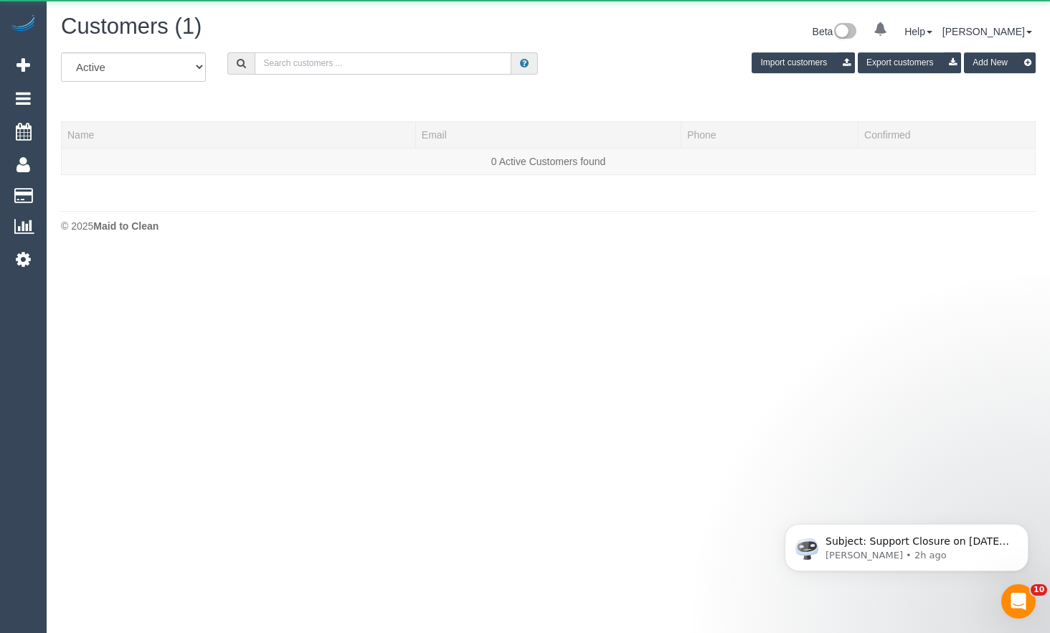
click at [397, 56] on input "text" at bounding box center [383, 63] width 257 height 22
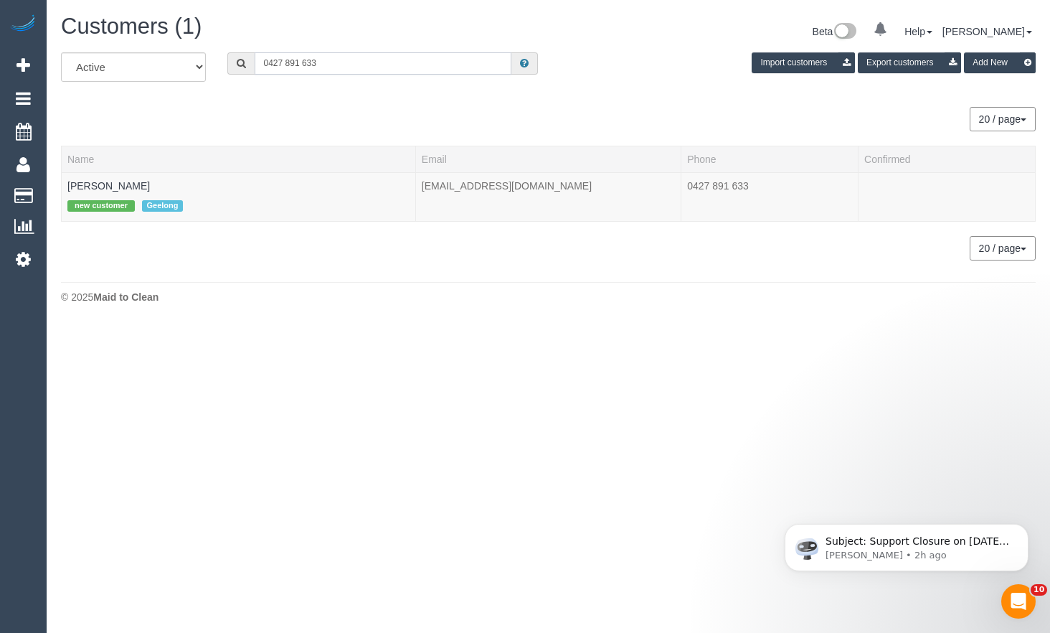
type input "0427 891 633"
click at [73, 186] on link "[PERSON_NAME]" at bounding box center [108, 185] width 82 height 11
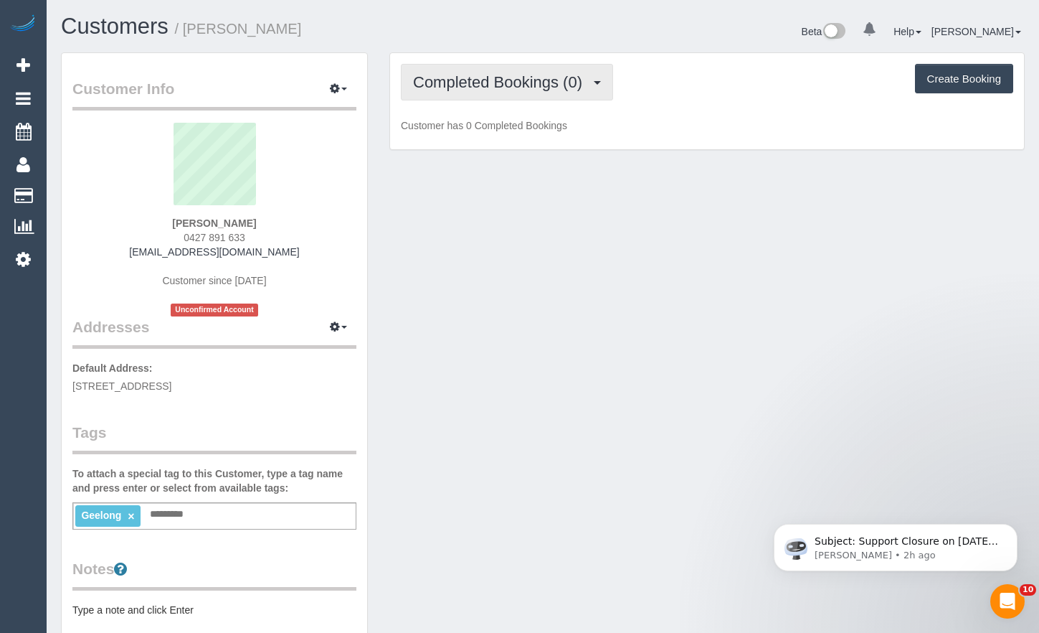
click at [481, 97] on button "Completed Bookings (0)" at bounding box center [507, 82] width 212 height 37
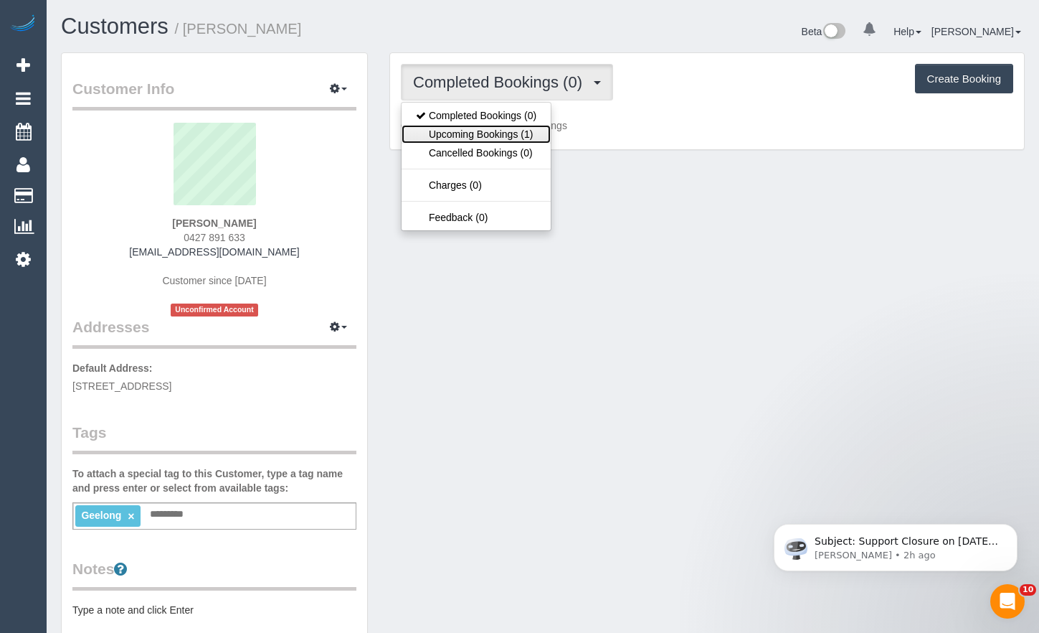
click at [473, 142] on link "Upcoming Bookings (1)" at bounding box center [476, 134] width 149 height 19
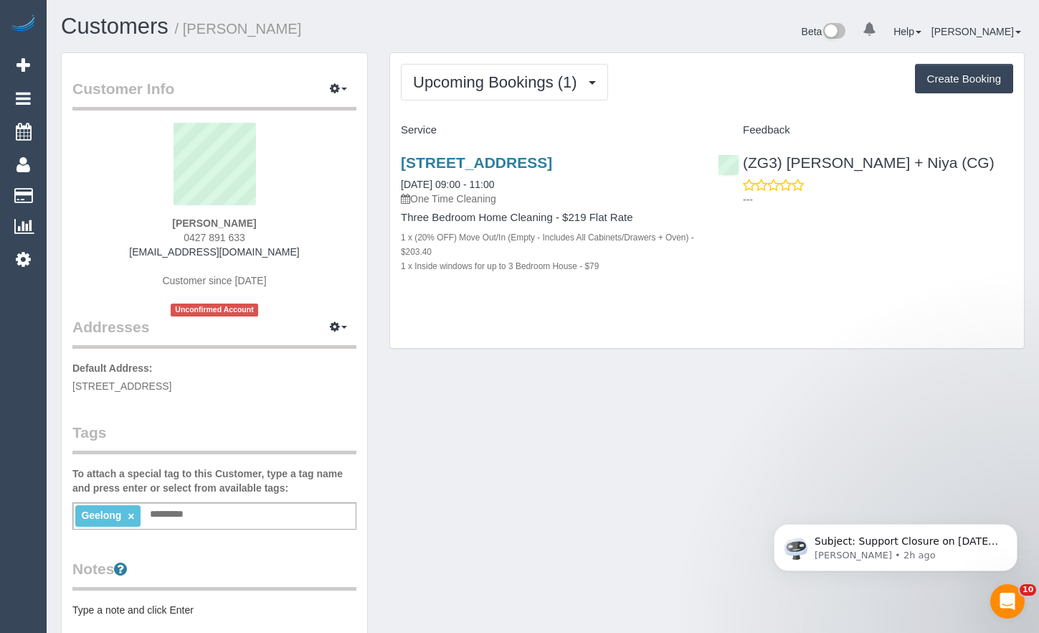
click at [902, 331] on div "Upcoming Bookings (1) Completed Bookings (0) Upcoming Bookings (1) Cancelled Bo…" at bounding box center [707, 200] width 634 height 295
